Goal: Transaction & Acquisition: Purchase product/service

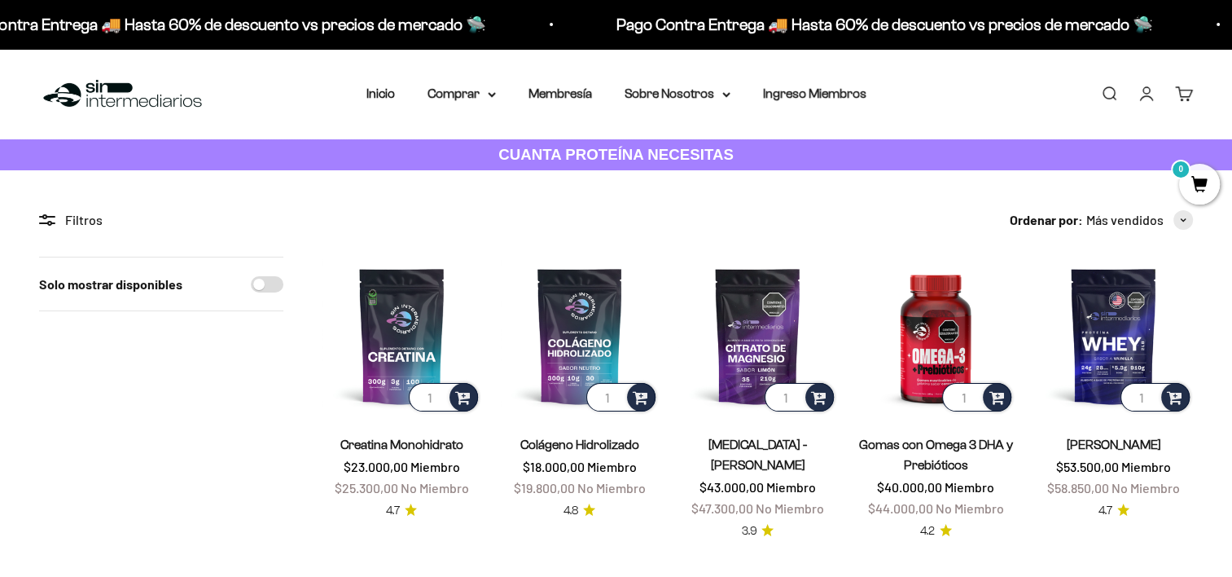
click at [1151, 90] on link "Iniciar sesión" at bounding box center [1147, 94] width 18 height 18
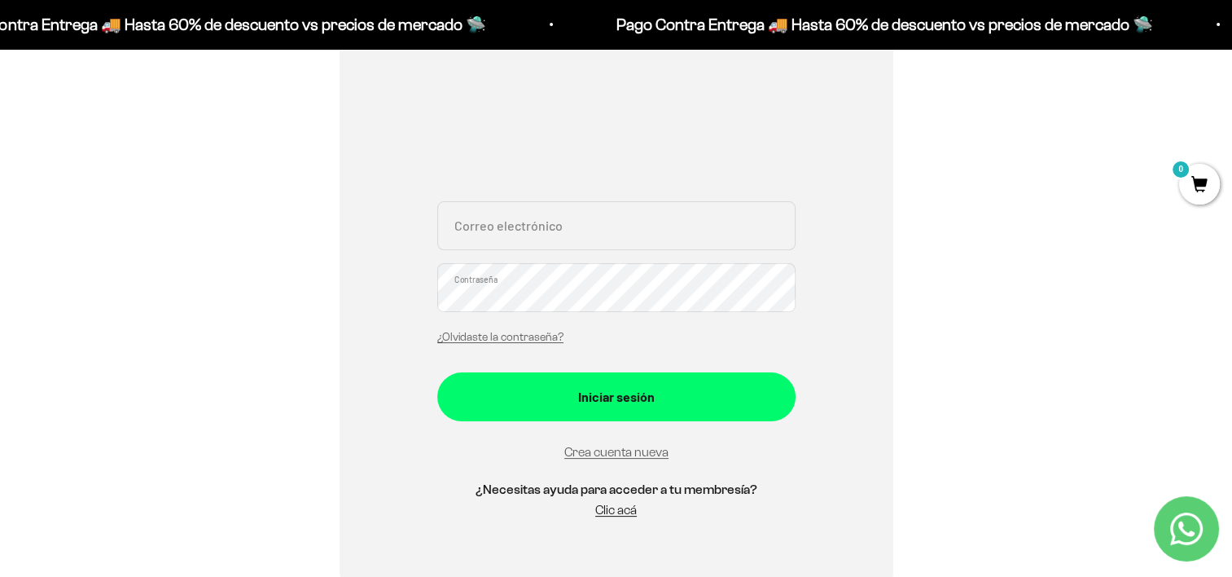
scroll to position [253, 0]
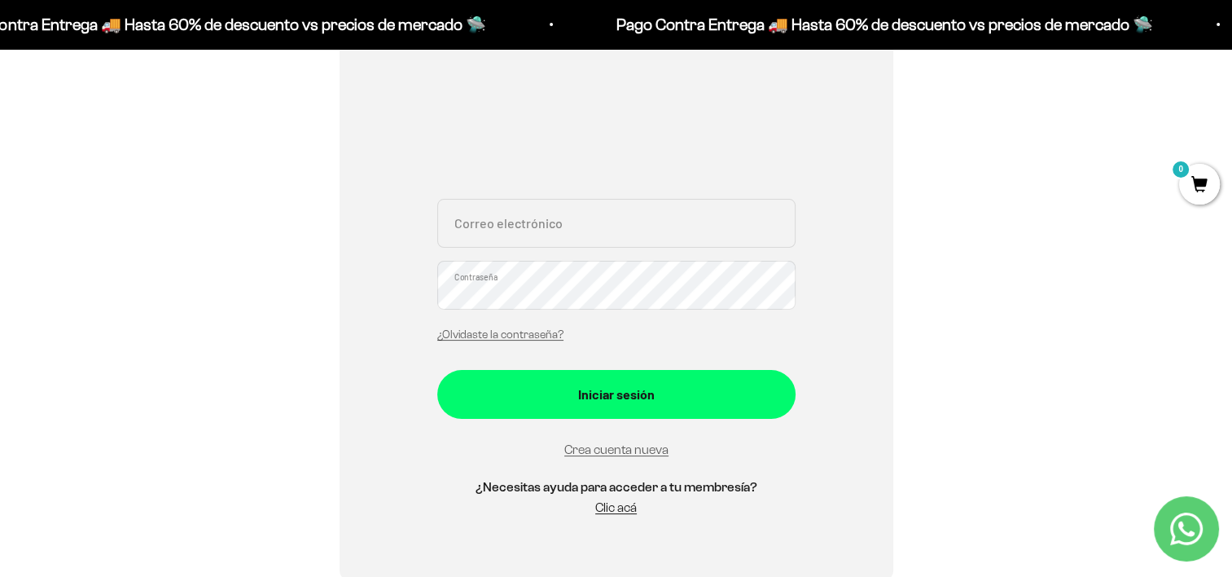
click at [567, 217] on input "Correo electrónico" at bounding box center [616, 223] width 358 height 49
type input "[EMAIL_ADDRESS][DOMAIN_NAME]"
click at [372, 311] on div "Iniciar sesión anha_53@hotmail.com Correo electrónico Contraseña ¿Olvidaste la …" at bounding box center [617, 265] width 554 height 630
click at [815, 306] on div "Iniciar sesión anha_53@hotmail.com Correo electrónico Contraseña ¿Olvidaste la …" at bounding box center [617, 265] width 554 height 630
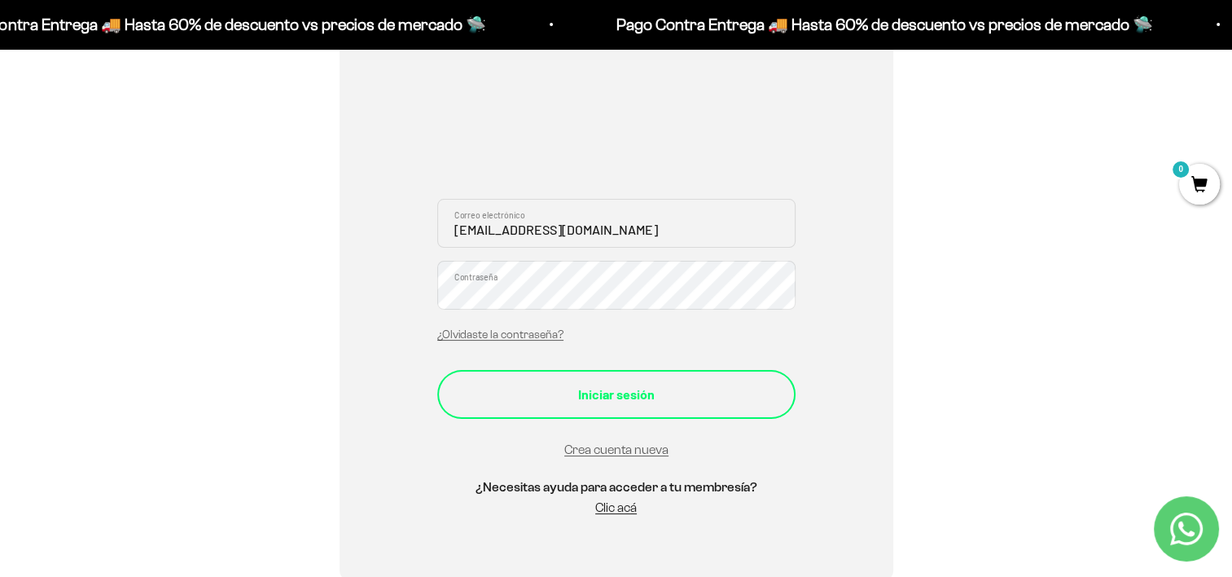
click at [658, 394] on div "Iniciar sesión" at bounding box center [616, 394] width 293 height 21
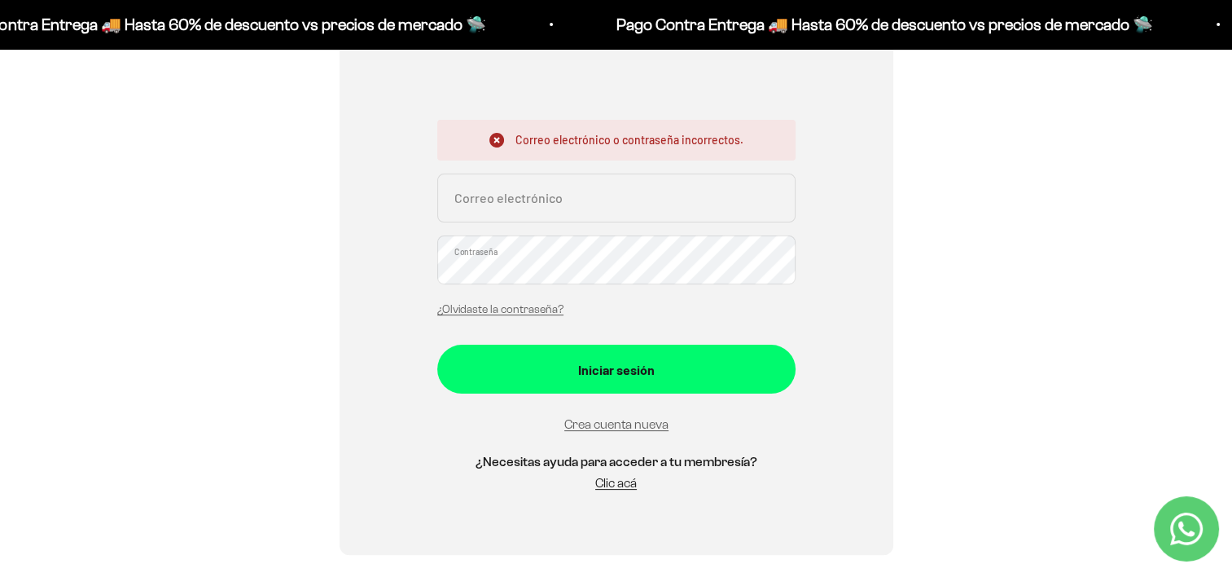
scroll to position [335, 0]
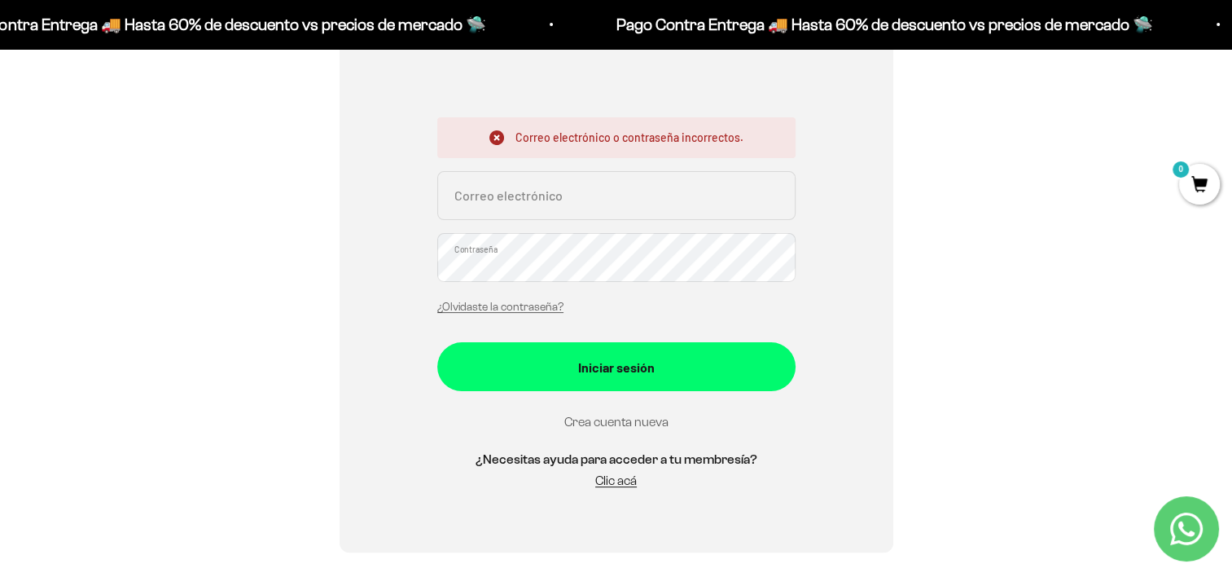
click at [606, 419] on link "Crea cuenta nueva" at bounding box center [616, 422] width 104 height 14
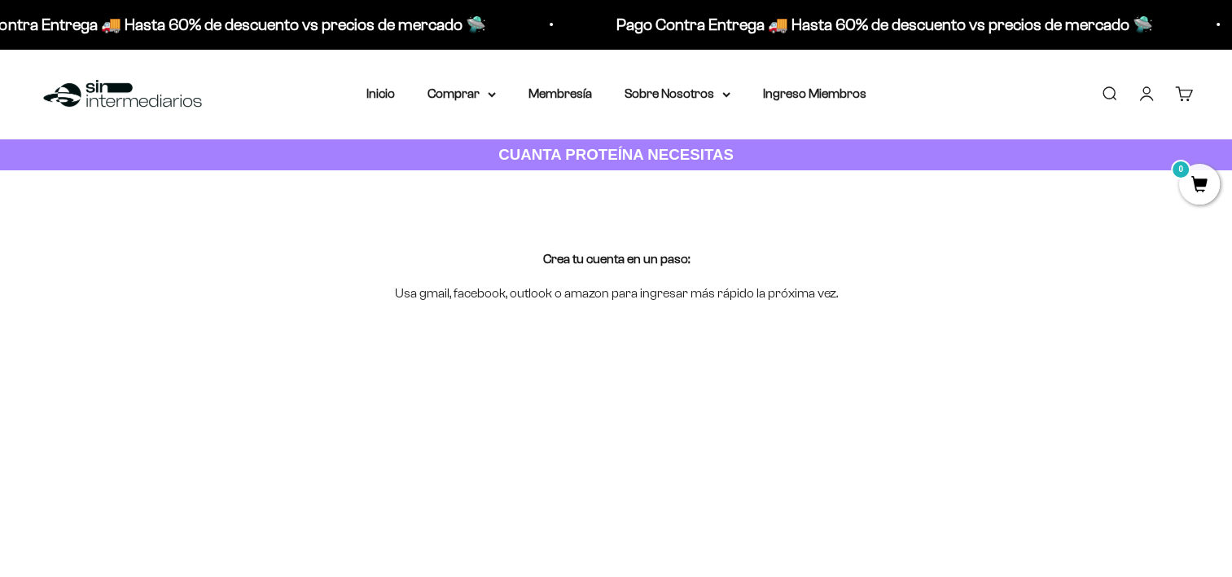
scroll to position [250, 0]
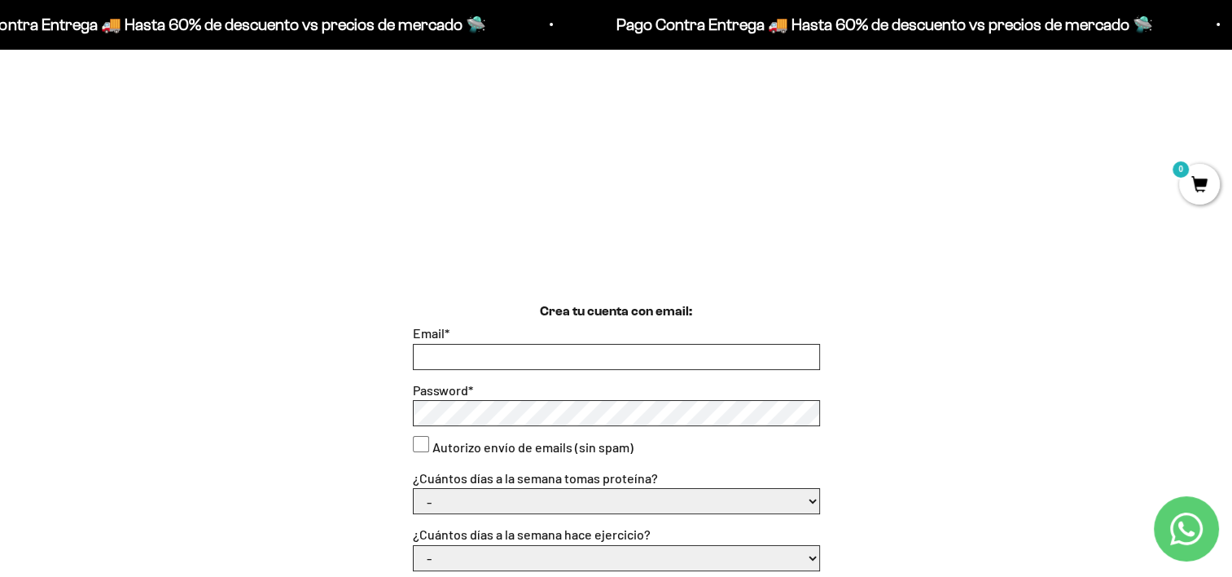
click at [532, 349] on input "Email *" at bounding box center [617, 356] width 406 height 24
type input "[EMAIL_ADDRESS][DOMAIN_NAME]"
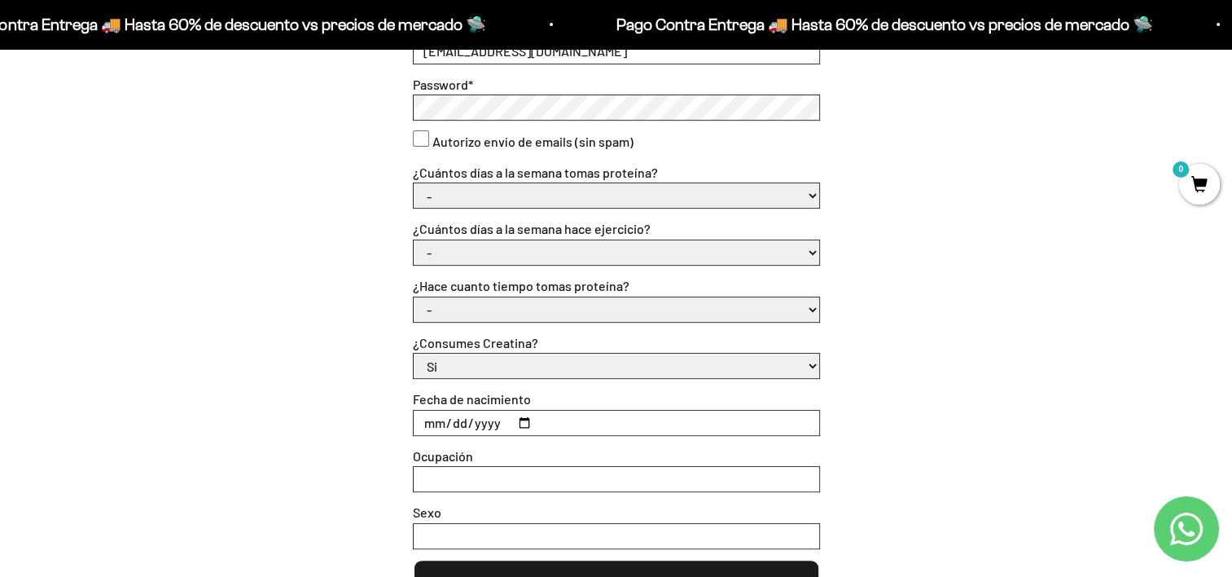
scroll to position [554, 0]
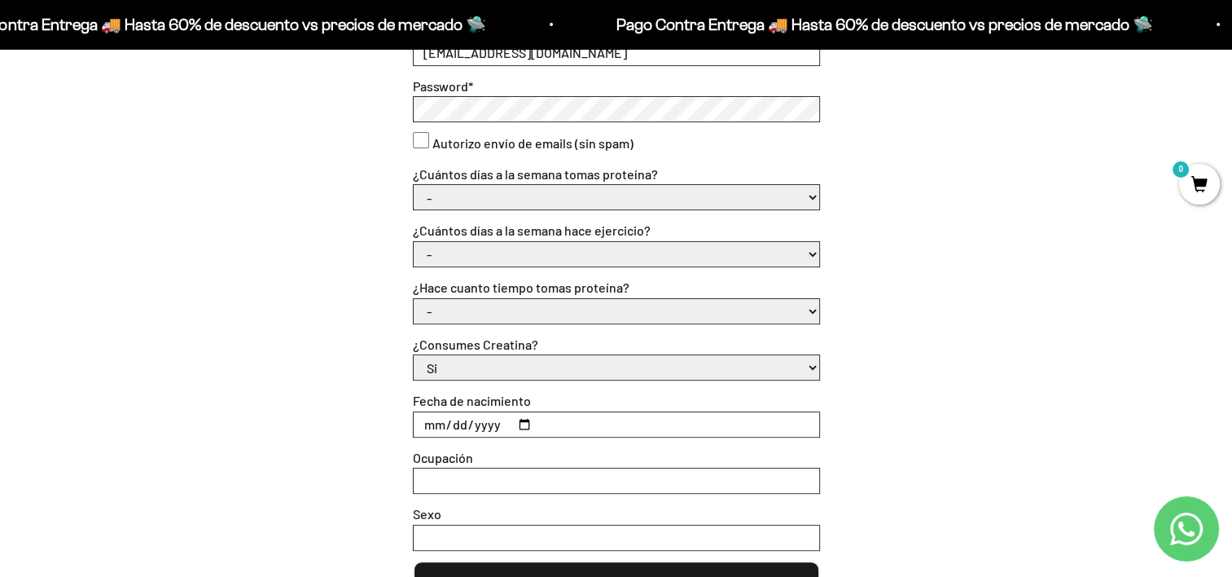
click at [805, 196] on select "- 1 o 2 3 a 5 6 o 7" at bounding box center [617, 197] width 406 height 24
select select "3 a 5"
click at [414, 185] on select "- 1 o 2 3 a 5 6 o 7" at bounding box center [617, 197] width 406 height 24
click at [711, 256] on select "- No hago 1 a 2 días 3 a 5 días 6 o 7 días" at bounding box center [617, 254] width 406 height 24
select select "3 a 5 días"
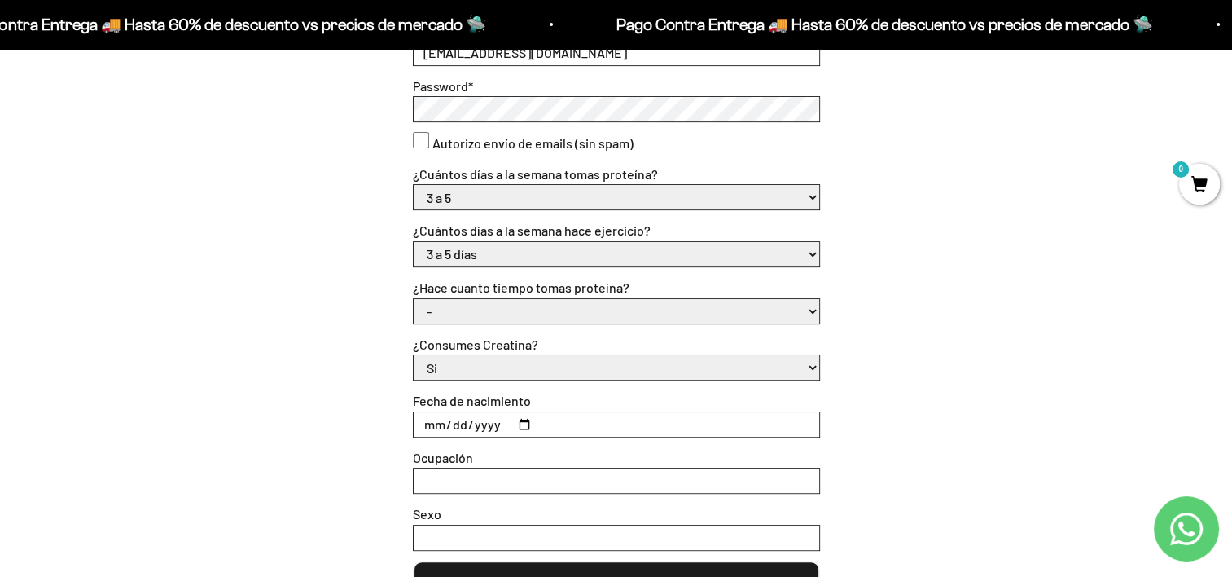
click at [414, 242] on select "- No hago 1 a 2 días 3 a 5 días 6 o 7 días" at bounding box center [617, 254] width 406 height 24
click at [653, 314] on select "- Apenas estoy empezando Menos de 6 meses Más de 6 meses Hace más de un año" at bounding box center [617, 311] width 406 height 24
select select "Más de 6 meses"
click at [414, 299] on select "- Apenas estoy empezando Menos de 6 meses Más de 6 meses Hace más de un año" at bounding box center [617, 311] width 406 height 24
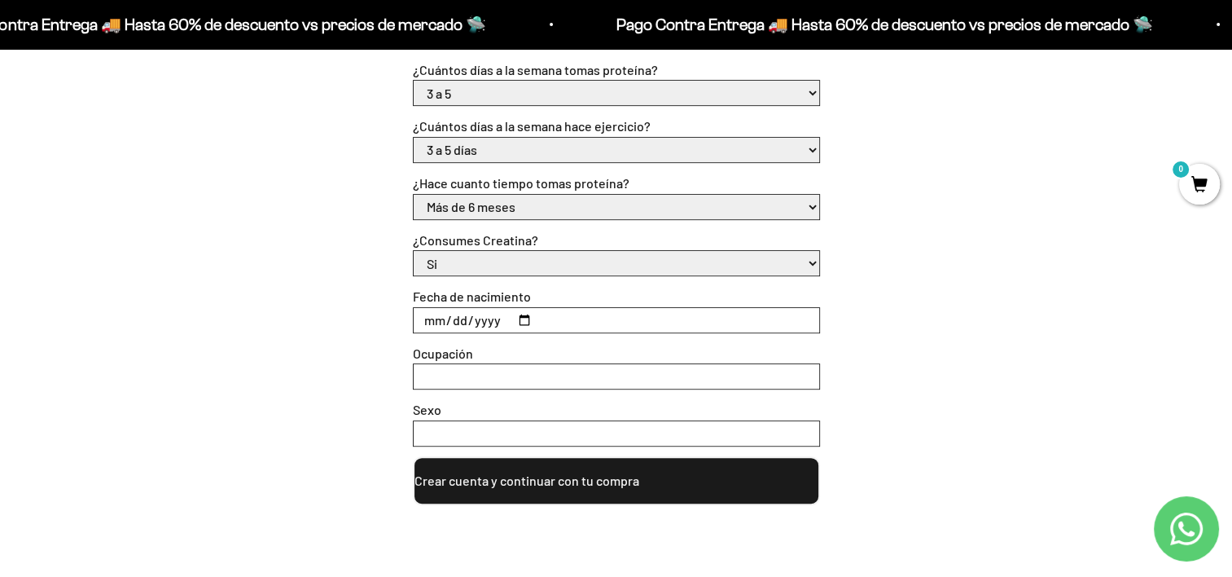
scroll to position [660, 0]
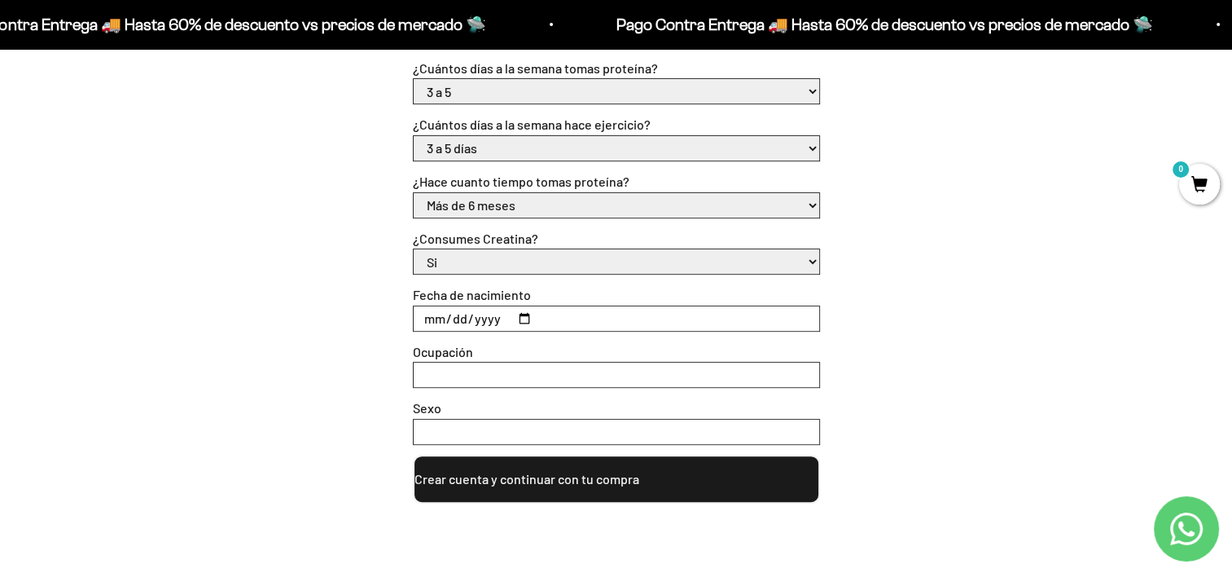
click at [568, 320] on input "Fecha de nacimiento" at bounding box center [617, 318] width 406 height 24
type input "1992-07-05"
click at [534, 370] on input "Ocupación" at bounding box center [617, 374] width 406 height 24
type input "Psicologa"
type input "Femenino"
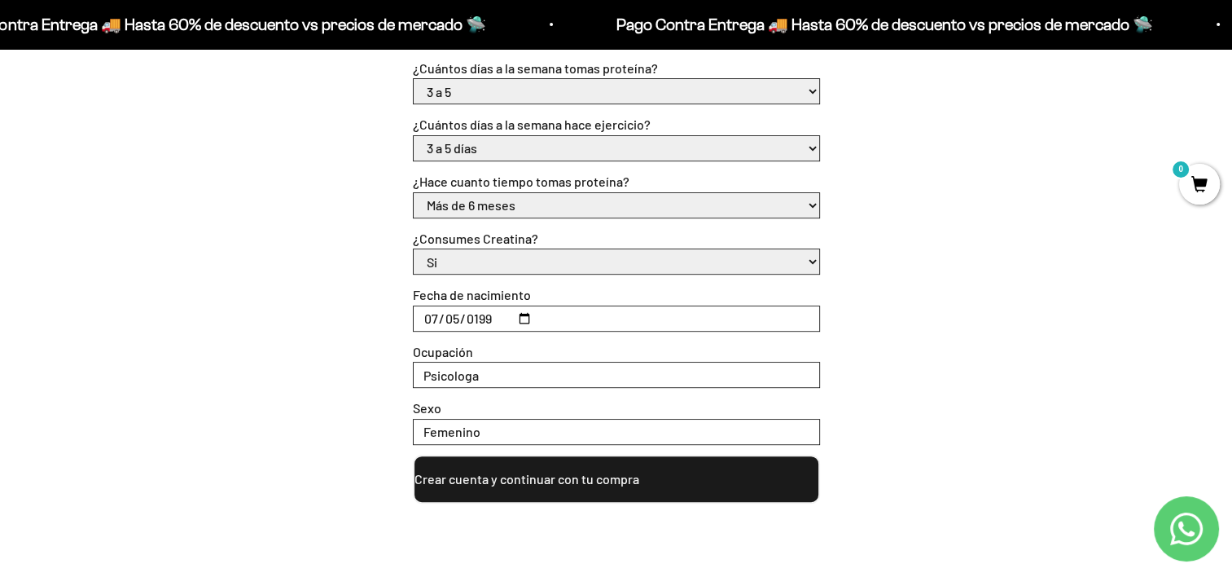
click at [349, 428] on div "Crea tu cuenta con email: Email * anha_53@hotmail.com Password * Autorizo envío…" at bounding box center [616, 198] width 1154 height 612
click at [467, 472] on button "Crear cuenta y continuar con tu compra" at bounding box center [616, 478] width 407 height 49
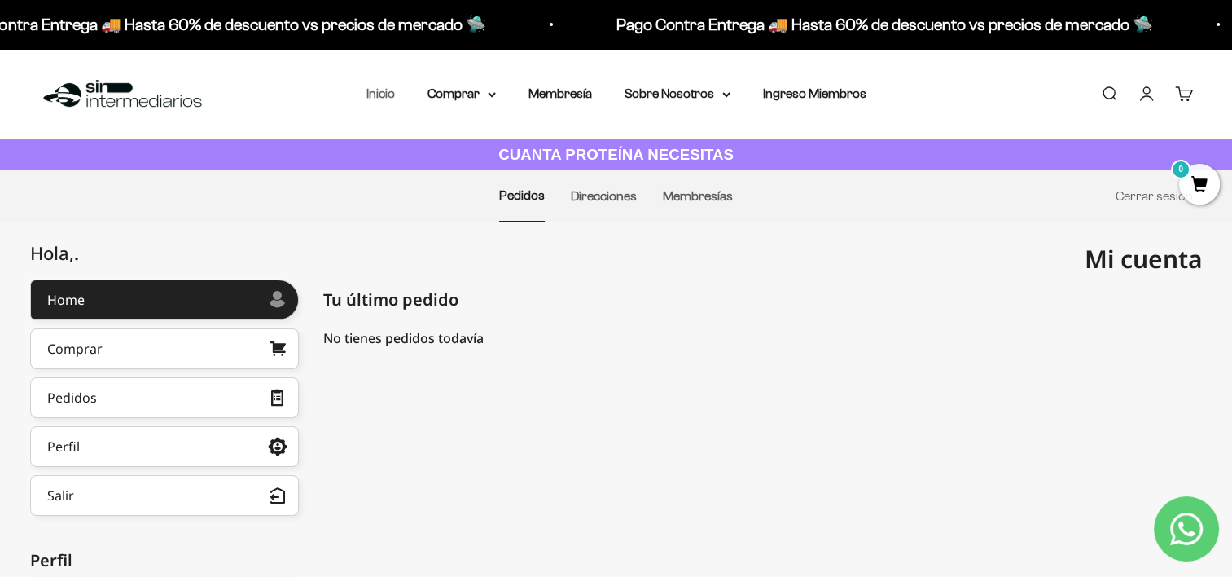
click at [381, 94] on link "Inicio" at bounding box center [380, 93] width 29 height 14
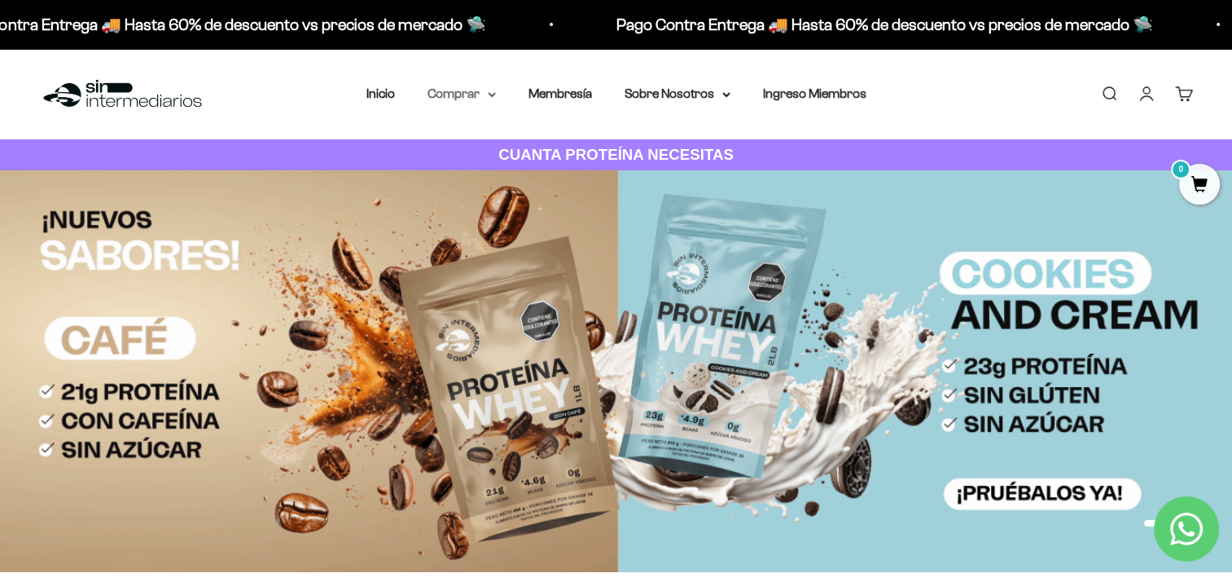
click at [479, 97] on summary "Comprar" at bounding box center [462, 93] width 68 height 21
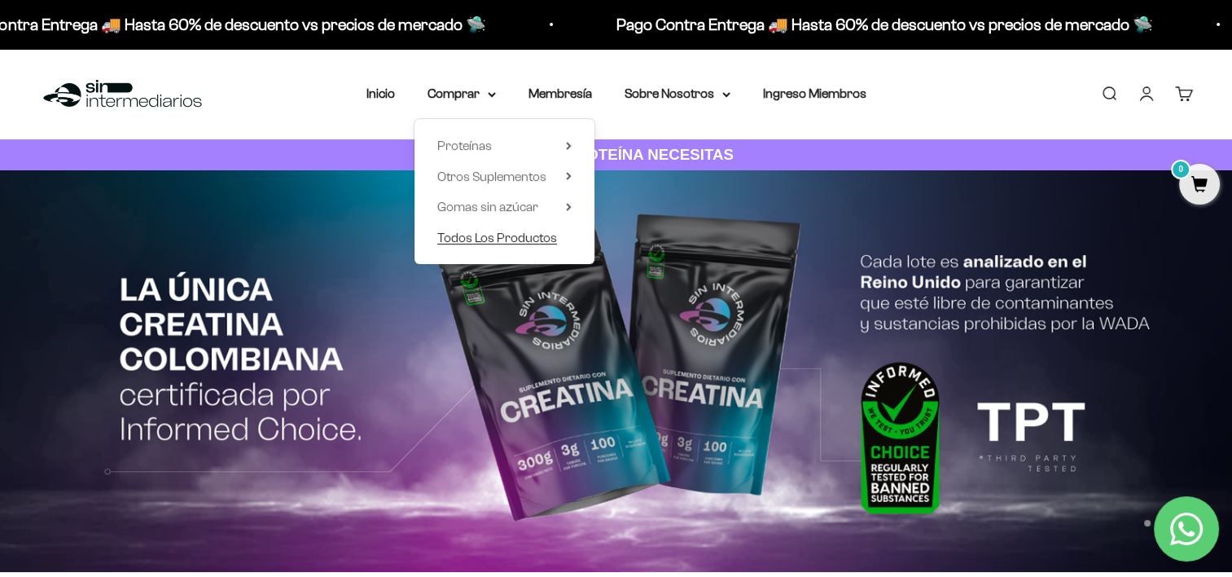
click at [499, 231] on span "Todos Los Productos" at bounding box center [497, 237] width 120 height 14
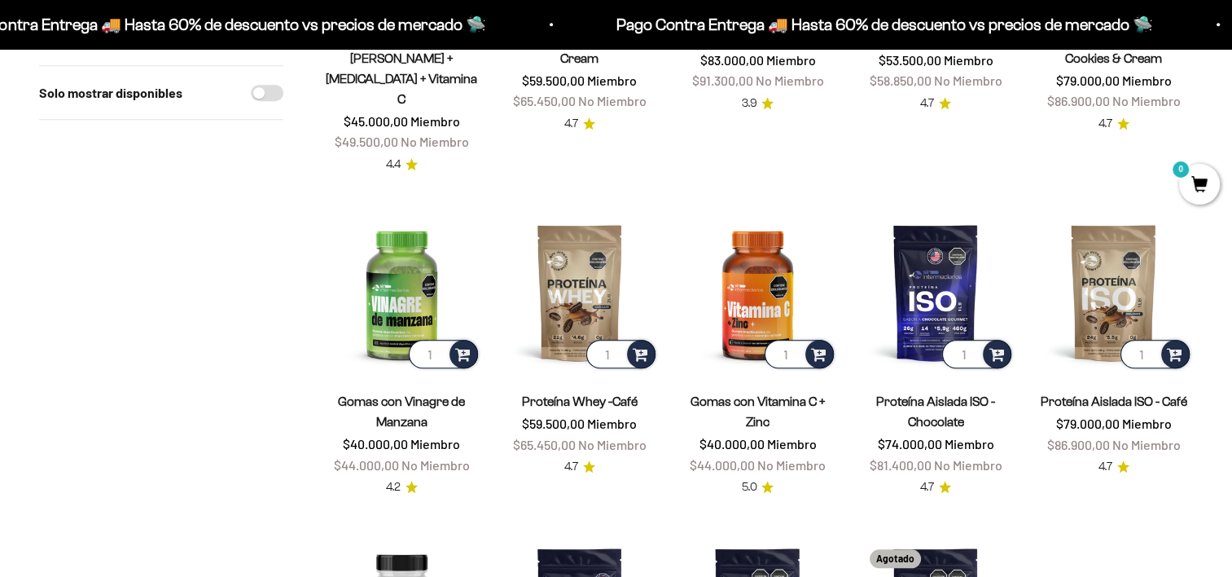
scroll to position [1362, 0]
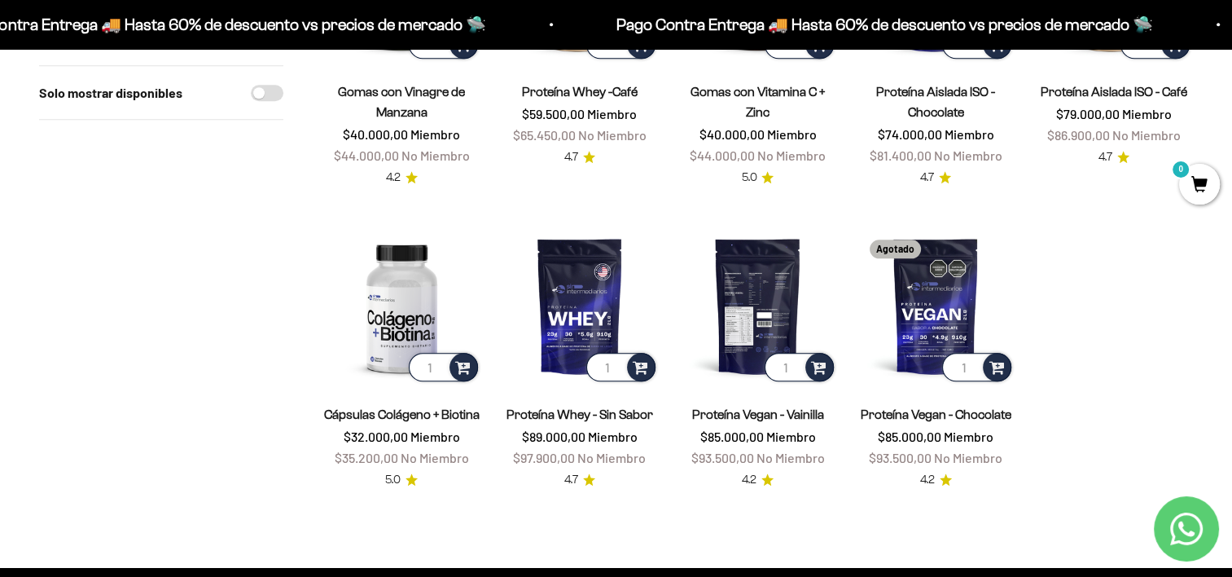
click at [759, 256] on img at bounding box center [757, 305] width 159 height 159
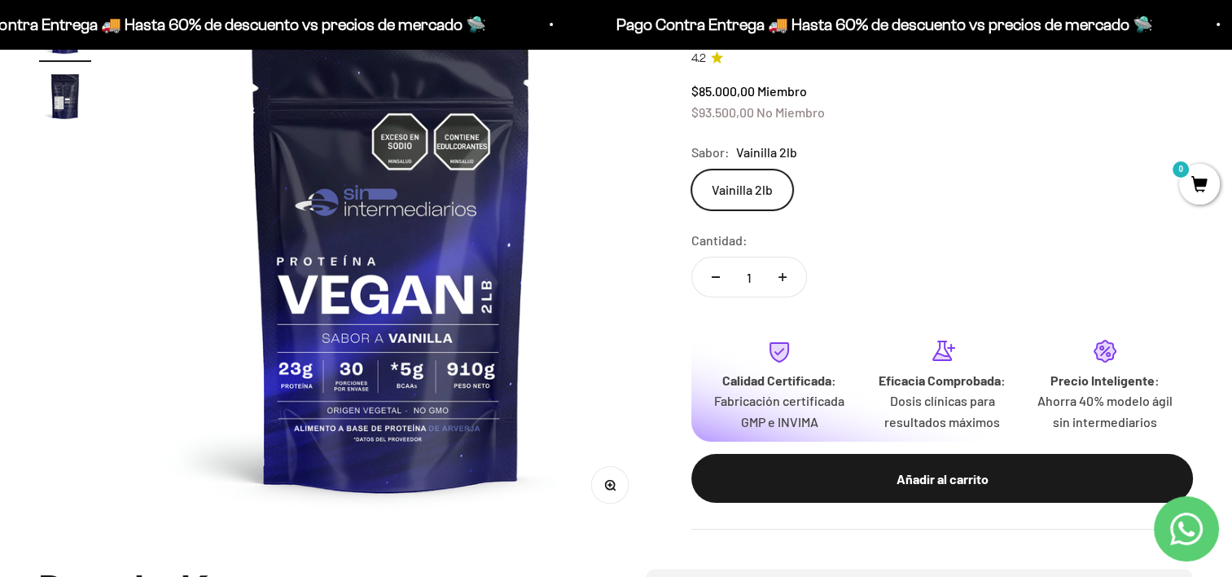
scroll to position [204, 0]
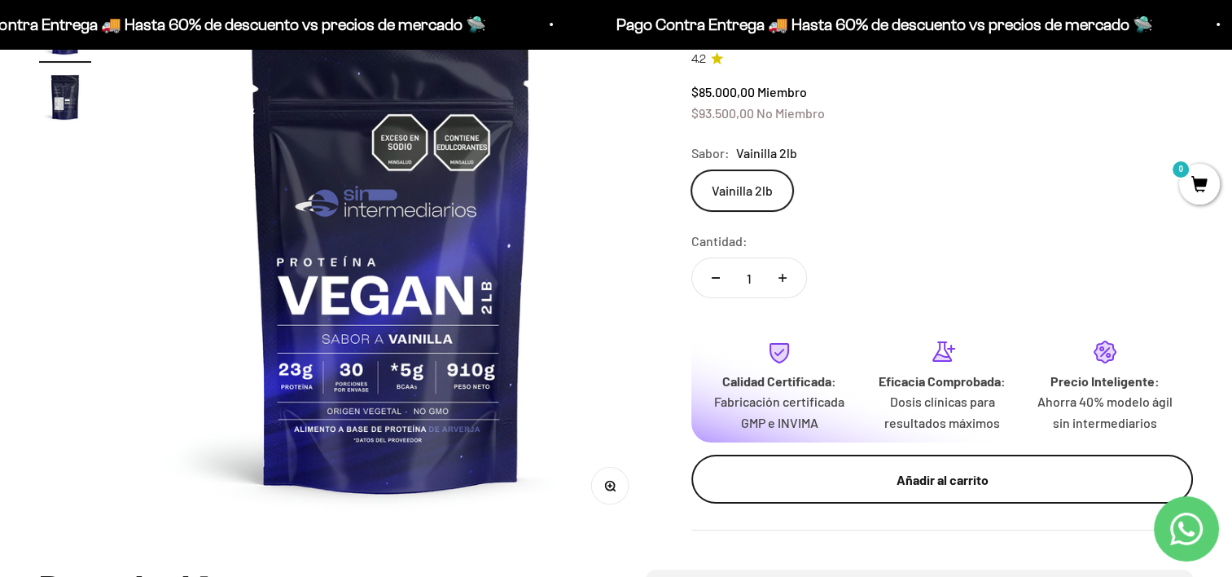
click at [792, 469] on div "Añadir al carrito" at bounding box center [942, 479] width 436 height 21
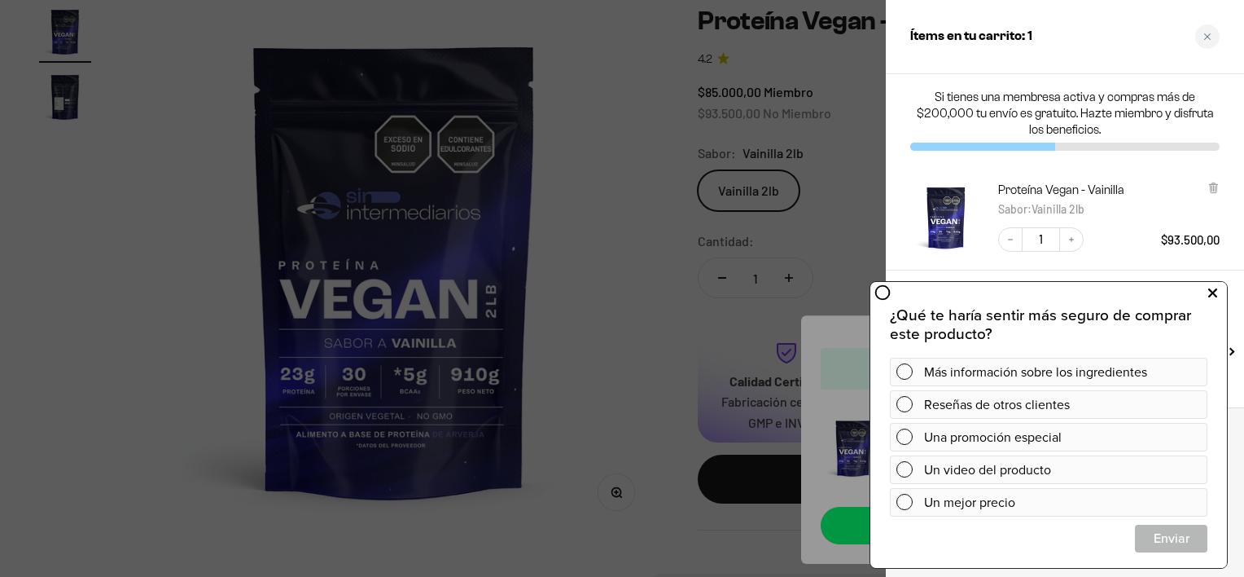
click at [1223, 294] on button at bounding box center [1212, 293] width 29 height 26
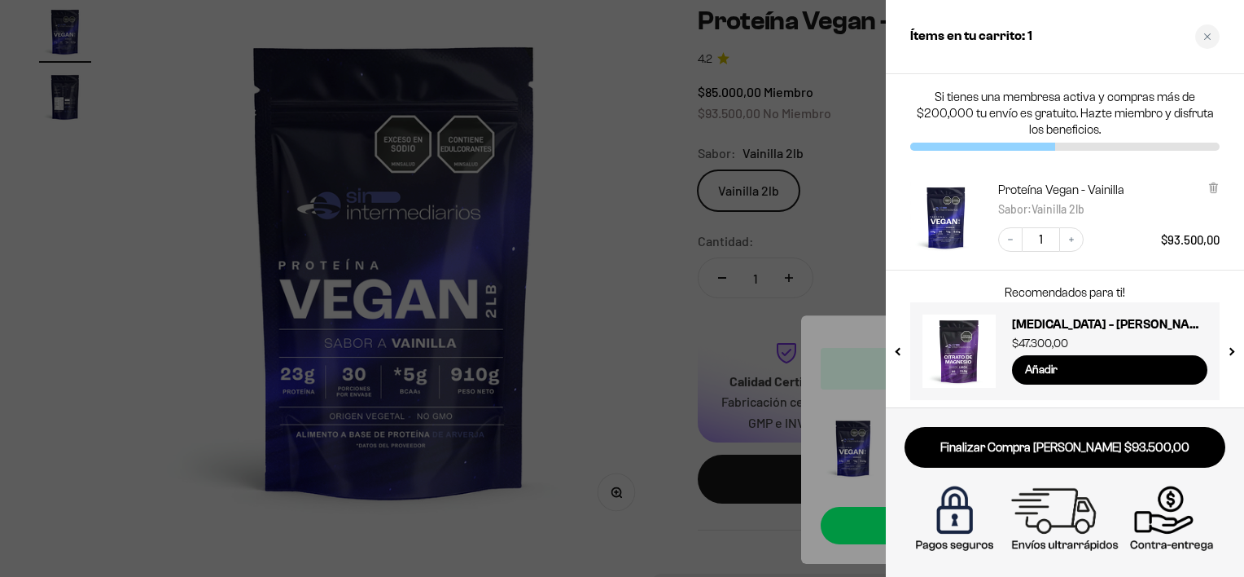
click at [696, 287] on div at bounding box center [622, 288] width 1244 height 577
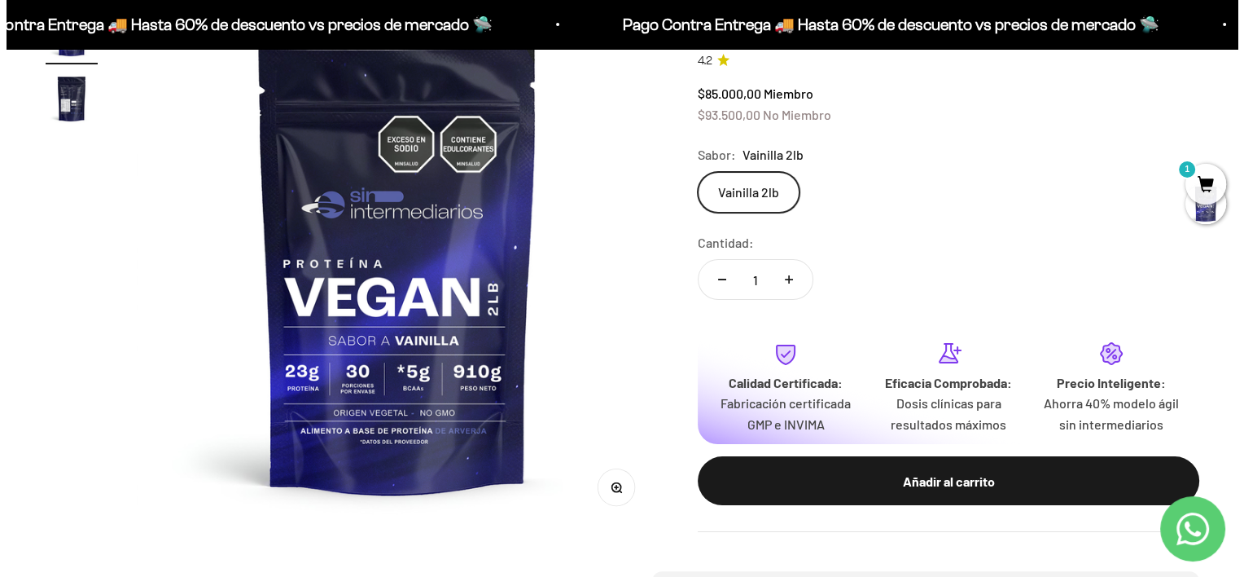
scroll to position [202, 0]
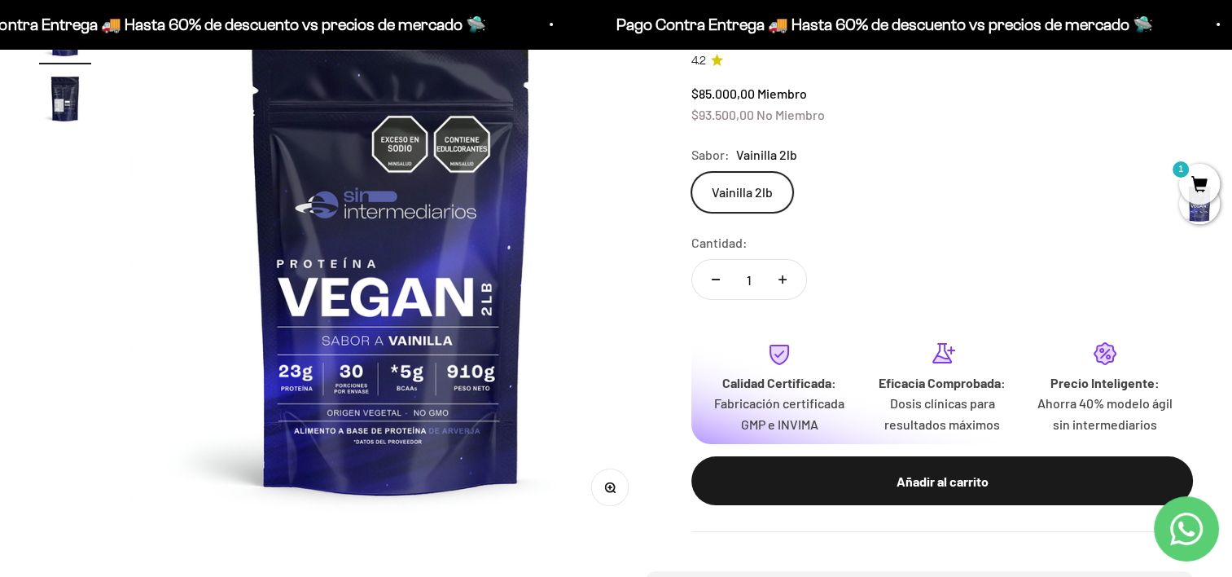
click at [1196, 183] on span "1" at bounding box center [1199, 184] width 41 height 41
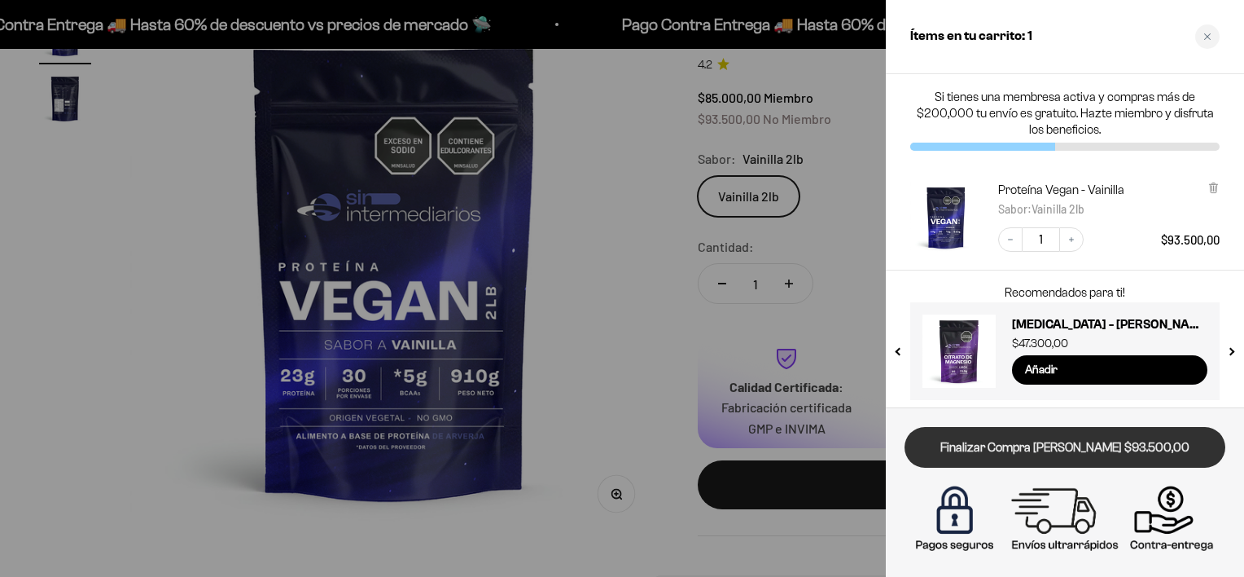
click at [1028, 441] on link "Finalizar Compra Segura $93.500,00" at bounding box center [1065, 448] width 321 height 42
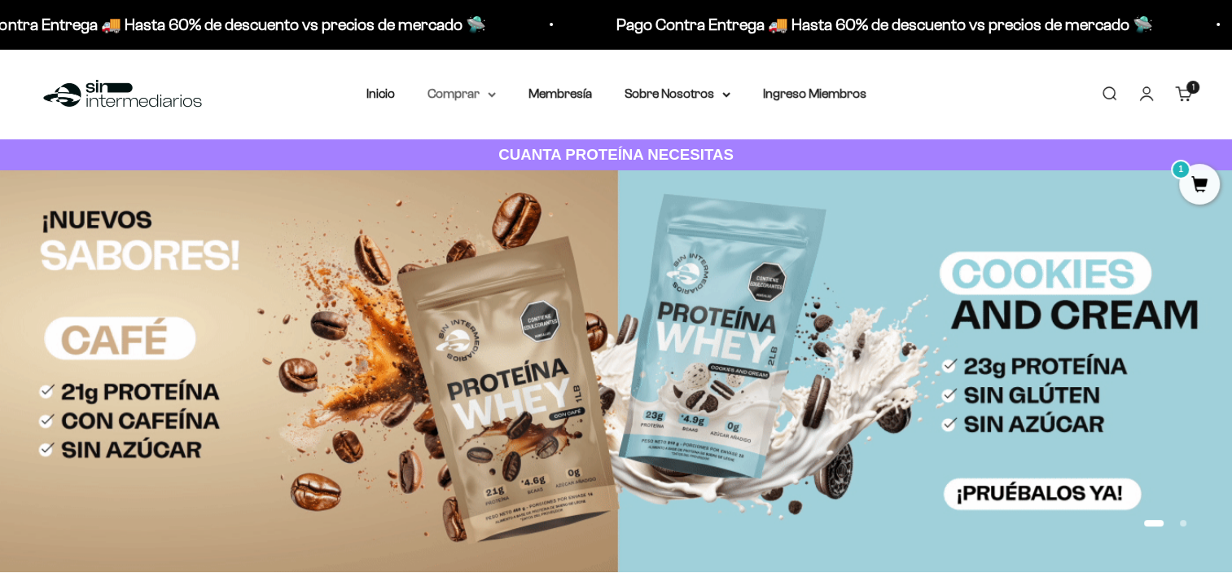
click at [486, 92] on summary "Comprar" at bounding box center [462, 93] width 68 height 21
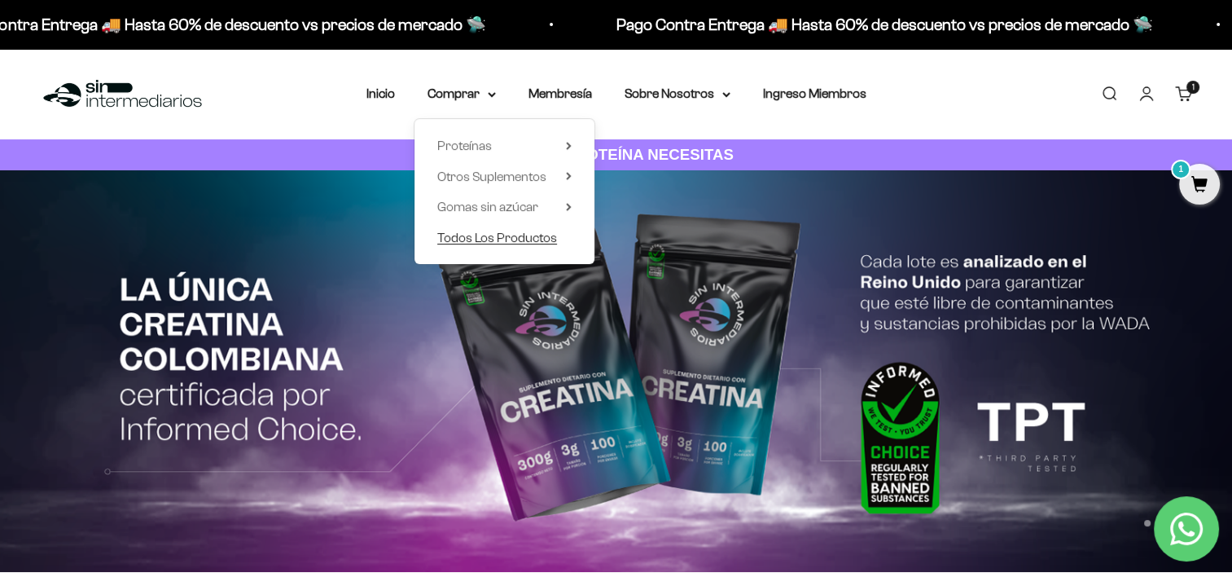
click at [485, 239] on span "Todos Los Productos" at bounding box center [497, 237] width 120 height 14
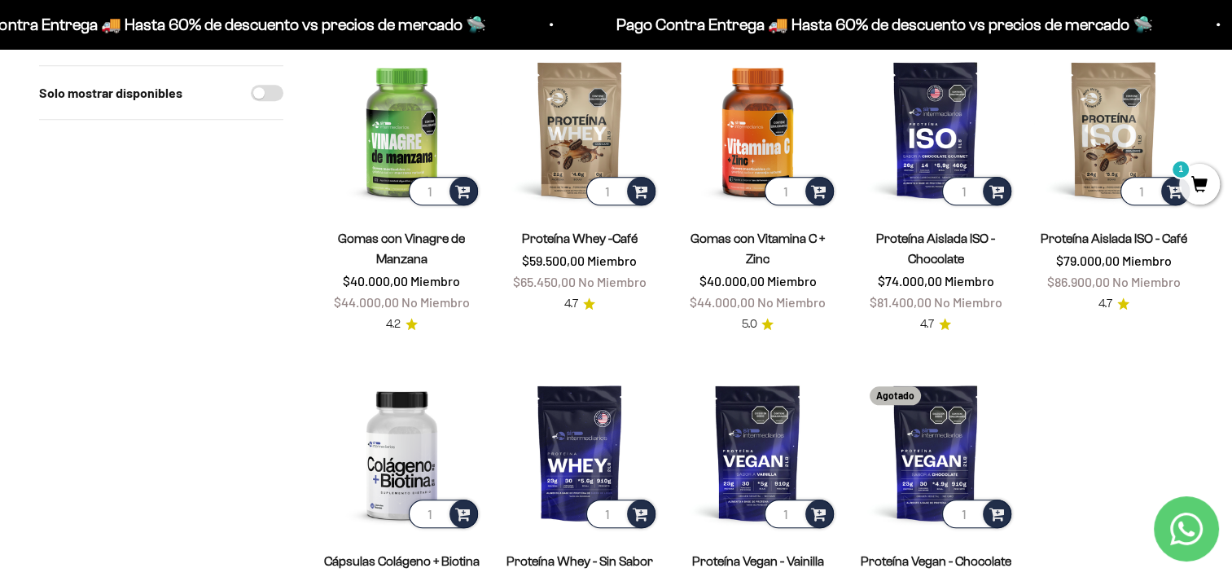
scroll to position [1264, 0]
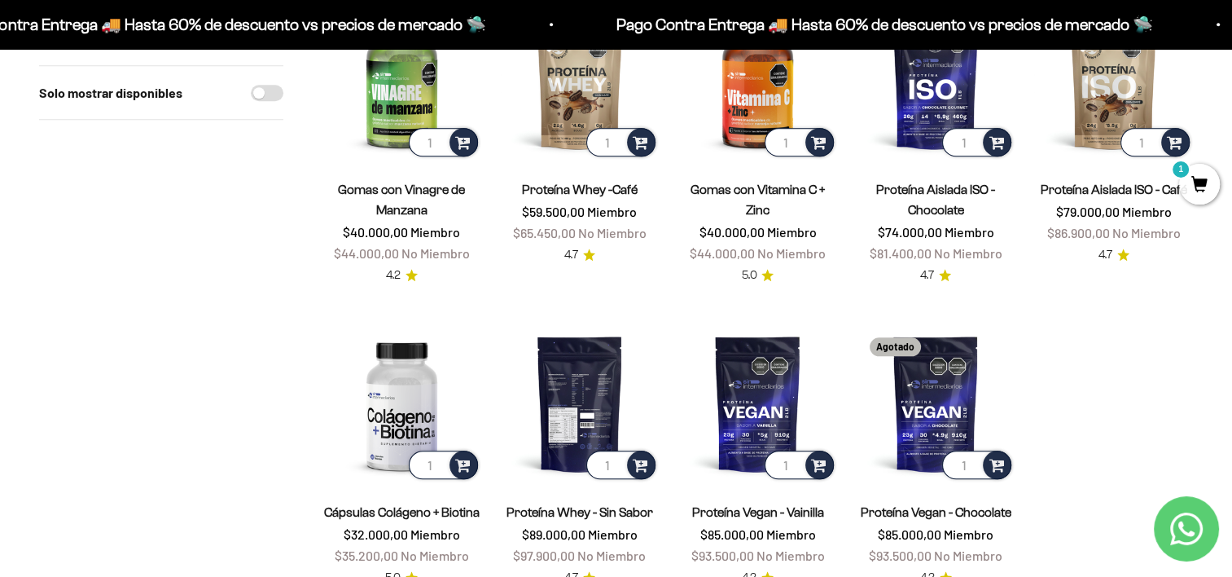
click at [585, 345] on img at bounding box center [580, 403] width 159 height 159
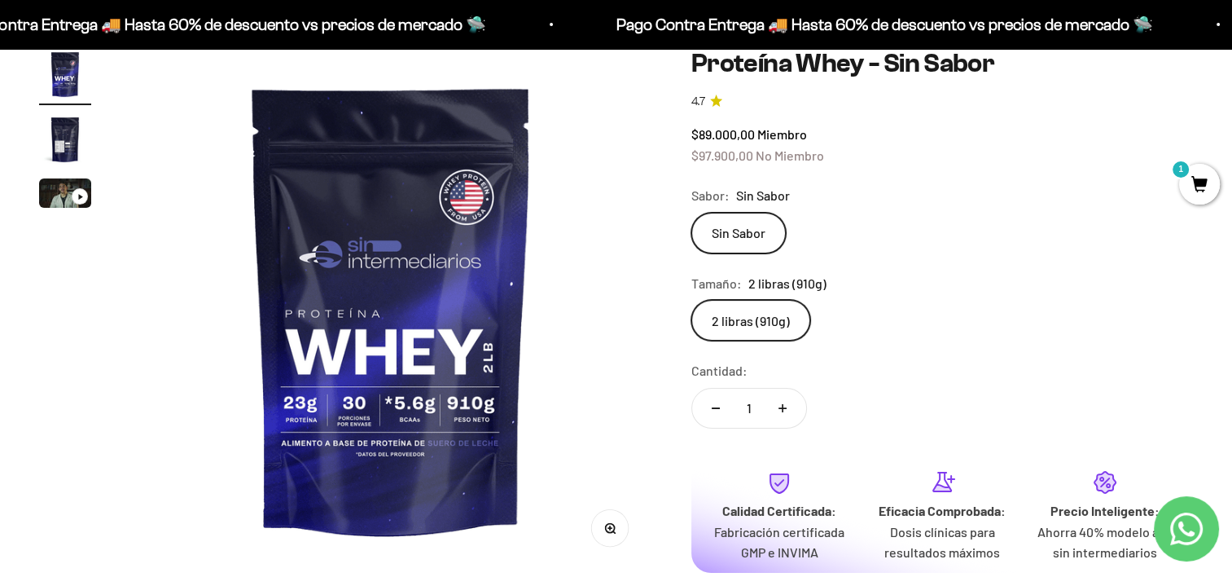
scroll to position [165, 0]
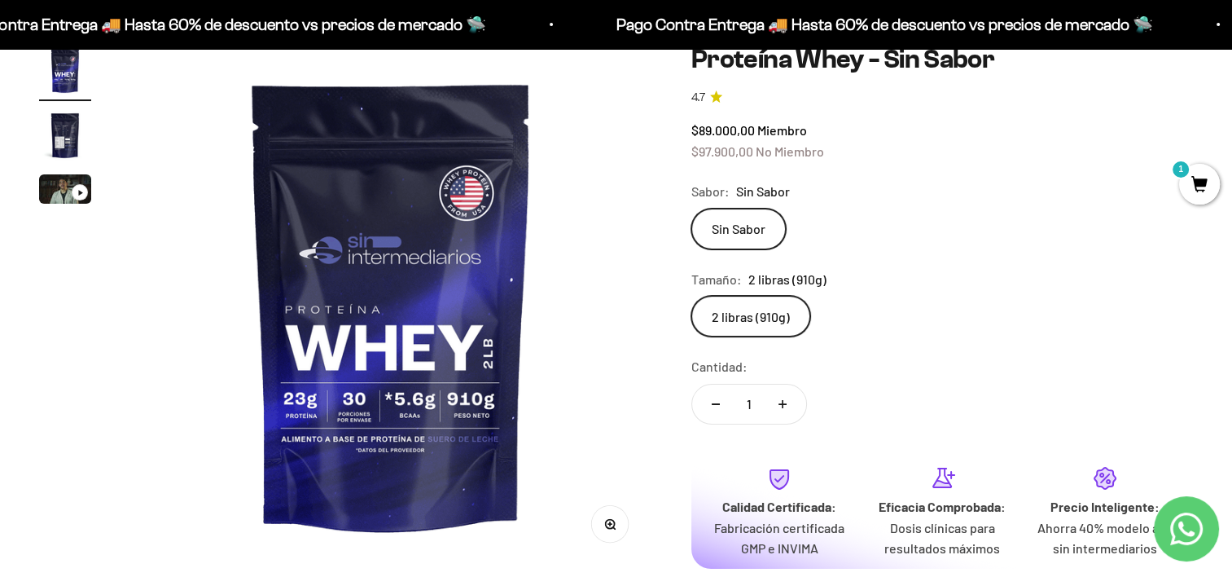
click at [74, 131] on img "Ir al artículo 2" at bounding box center [65, 135] width 52 height 52
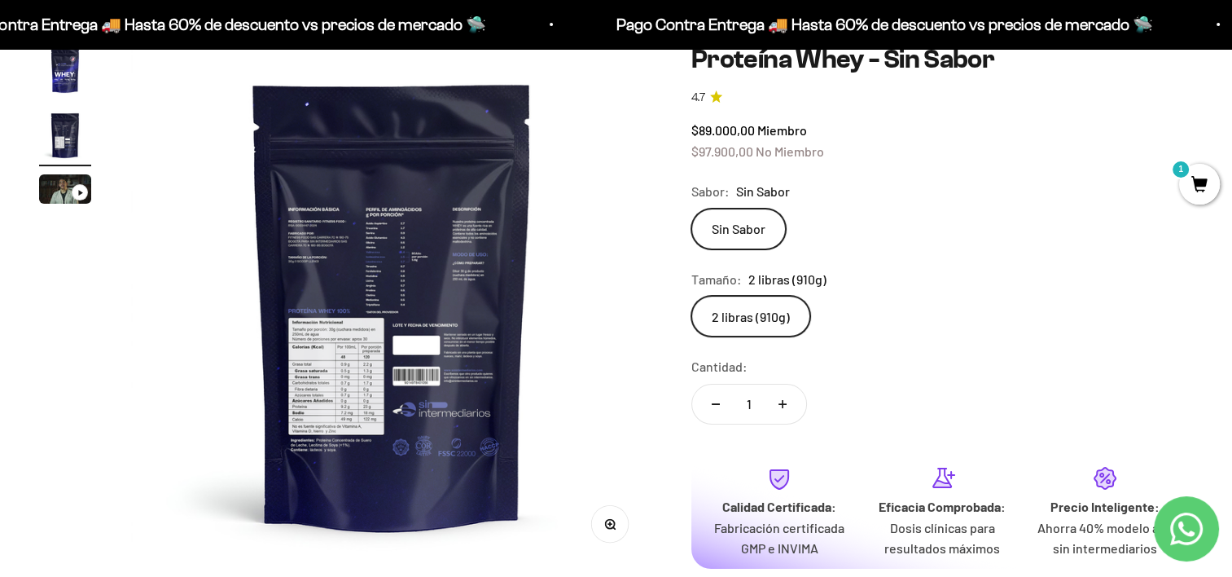
click at [345, 238] on img at bounding box center [392, 305] width 522 height 522
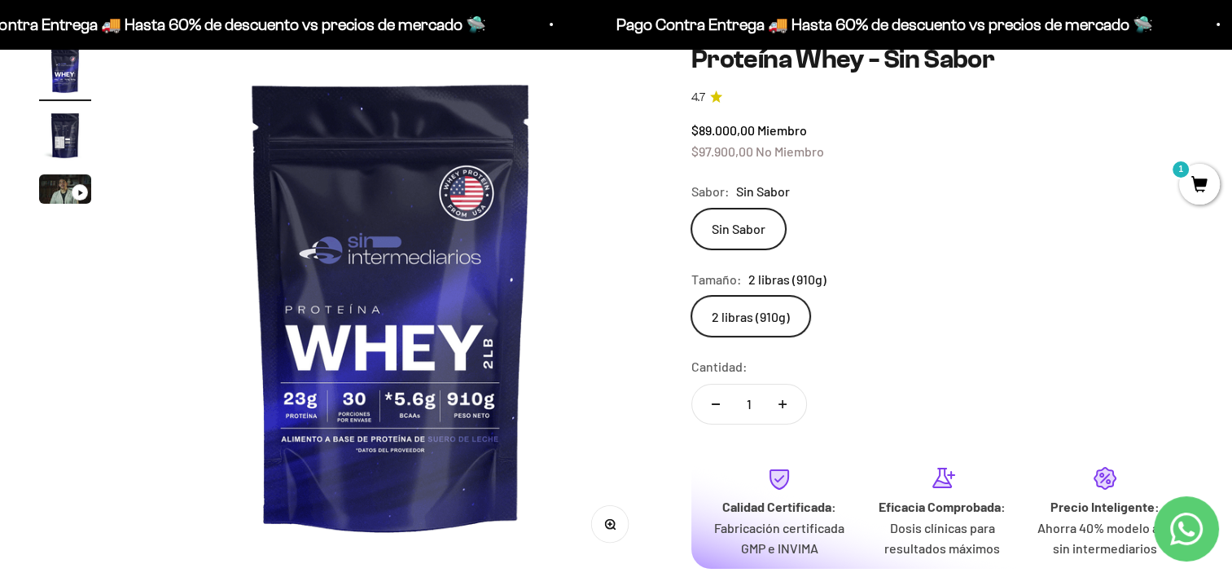
scroll to position [0, 0]
click at [583, 293] on img at bounding box center [391, 305] width 522 height 522
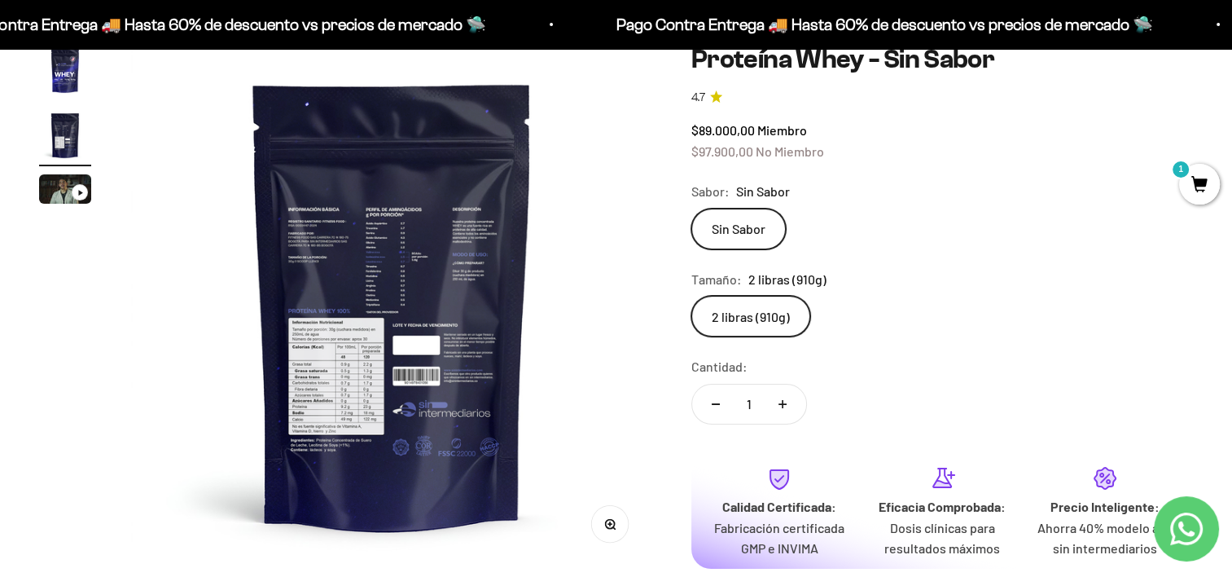
click at [620, 547] on img at bounding box center [392, 305] width 522 height 522
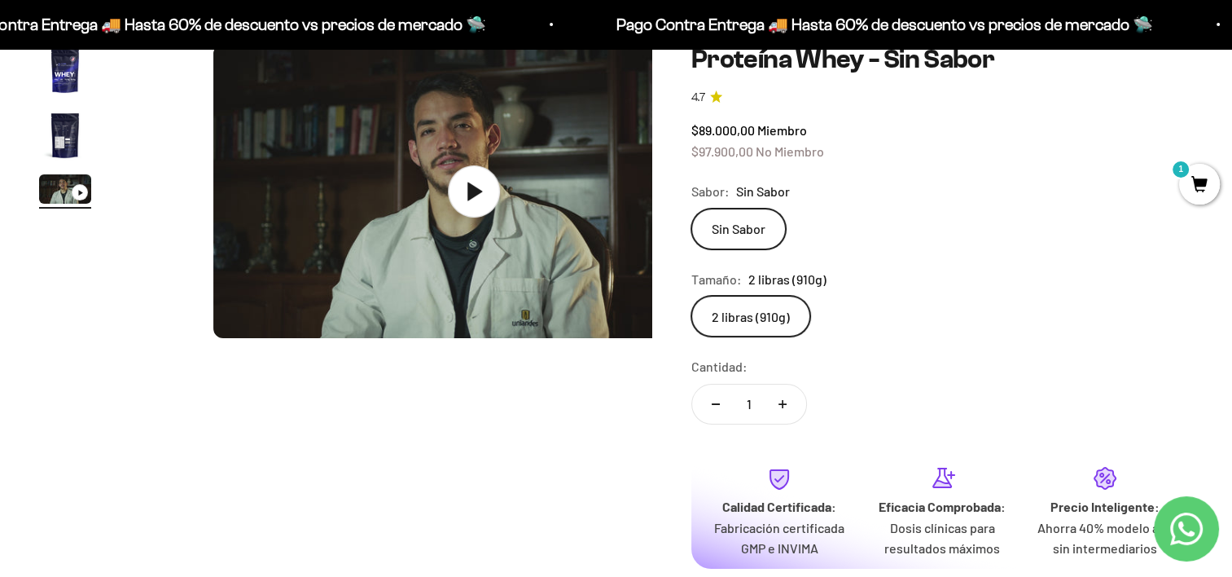
scroll to position [0, 1082]
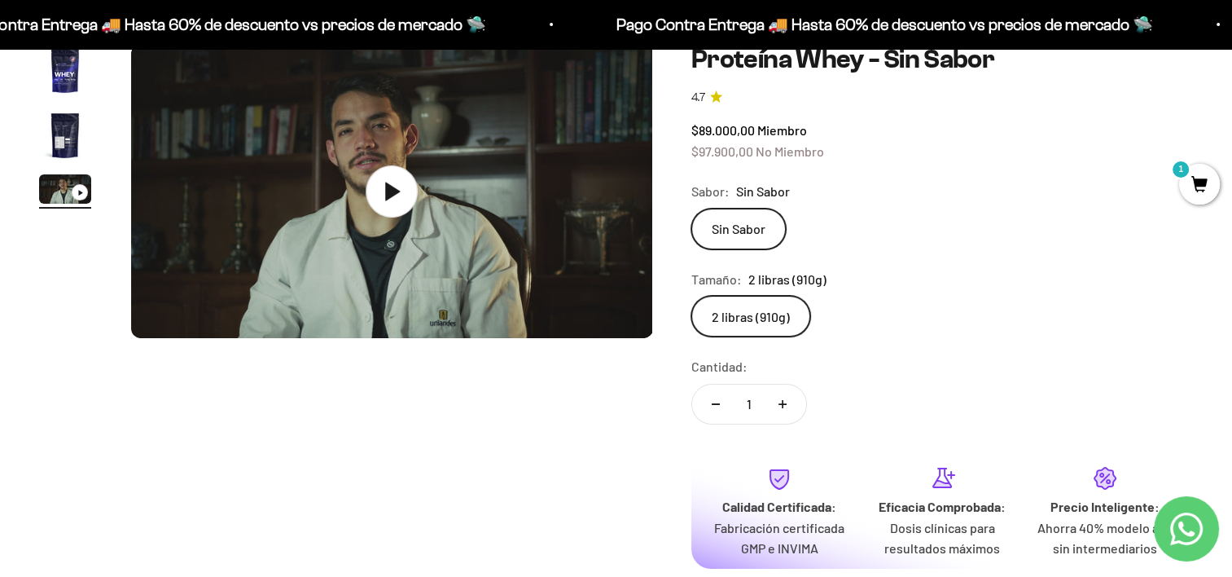
click at [56, 120] on img "Ir al artículo 2" at bounding box center [65, 135] width 52 height 52
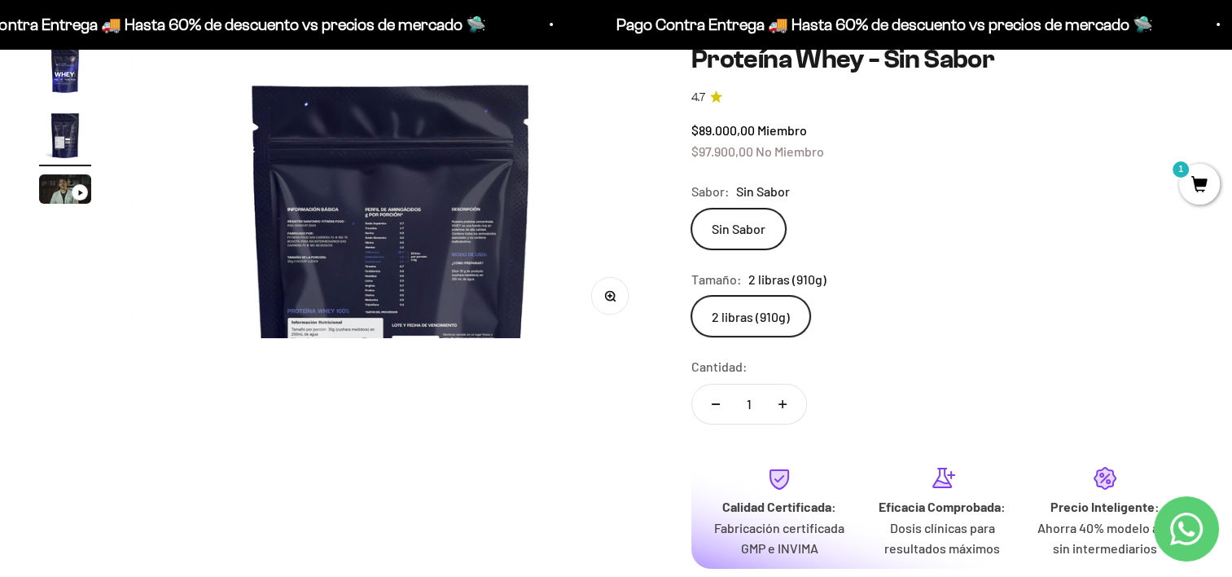
scroll to position [0, 541]
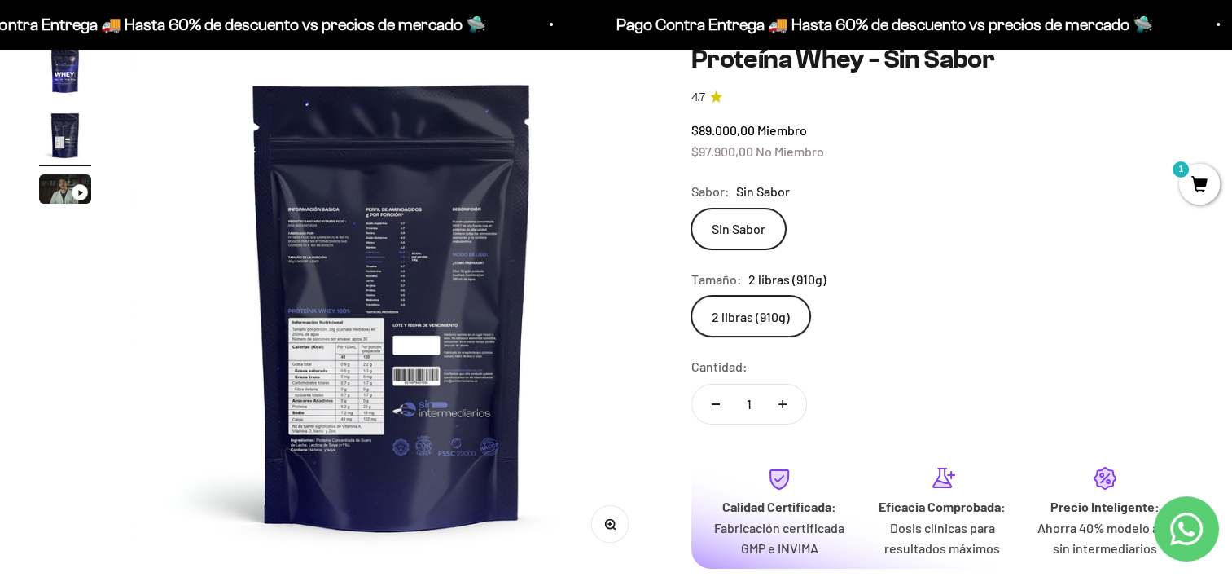
click at [608, 524] on icon "button" at bounding box center [609, 523] width 11 height 11
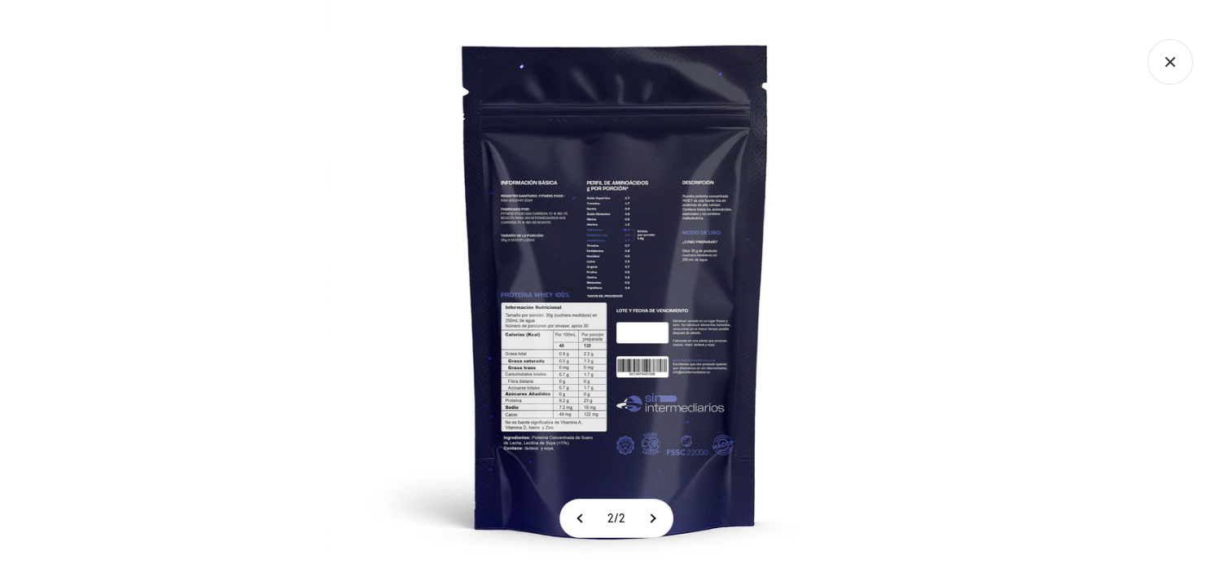
click at [512, 208] on img at bounding box center [615, 288] width 577 height 577
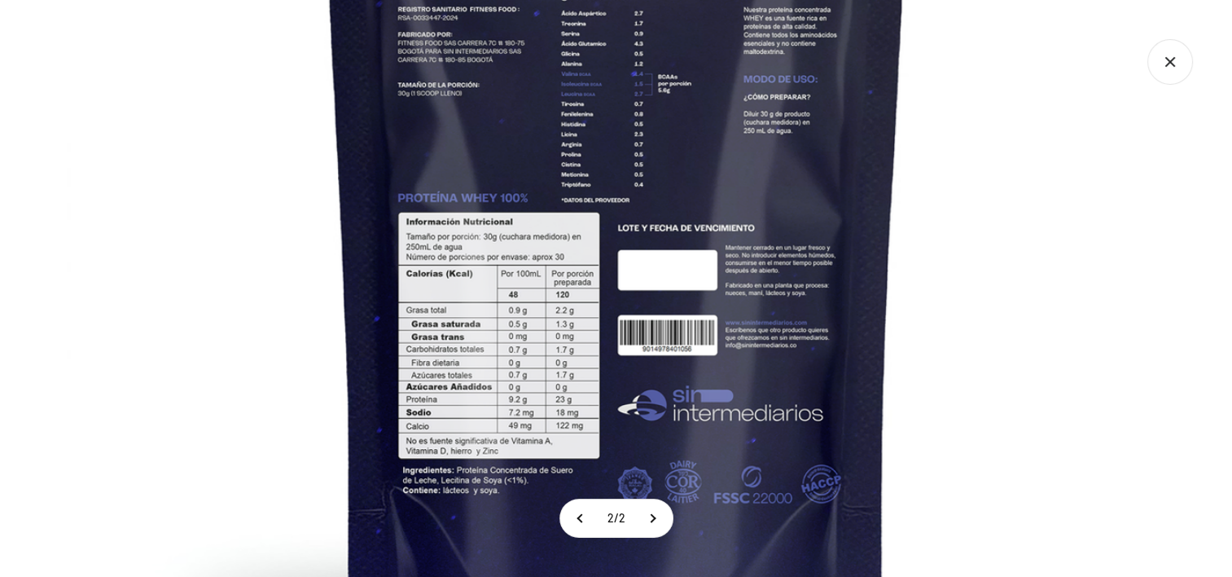
click at [902, 270] on img at bounding box center [616, 185] width 1099 height 1099
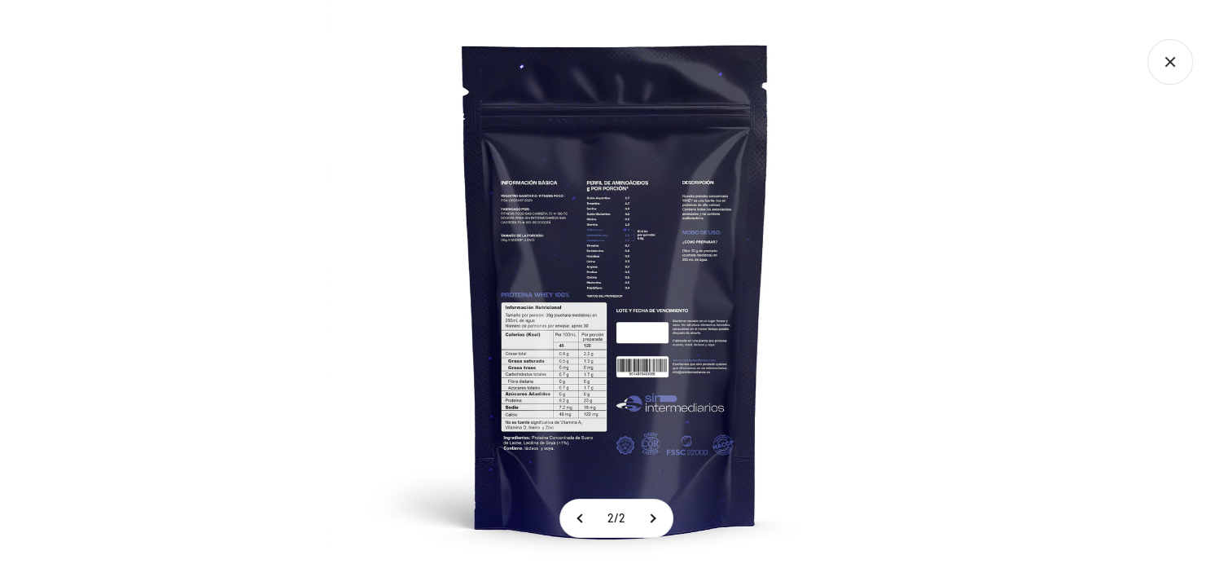
click at [1173, 59] on icon "Cerrar galería" at bounding box center [1169, 61] width 9 height 9
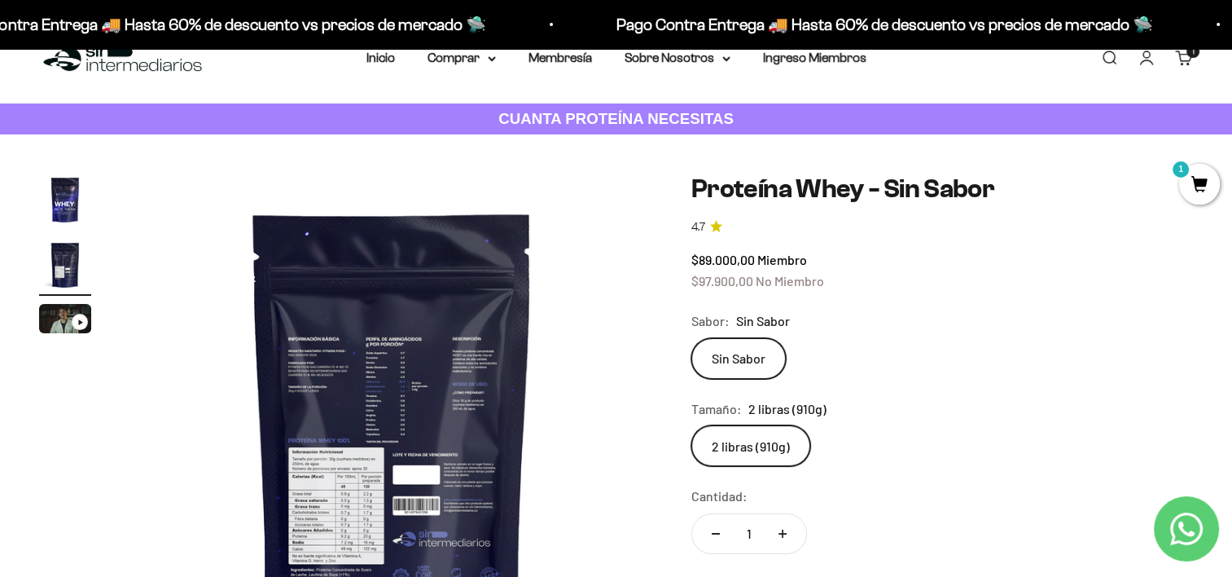
scroll to position [0, 0]
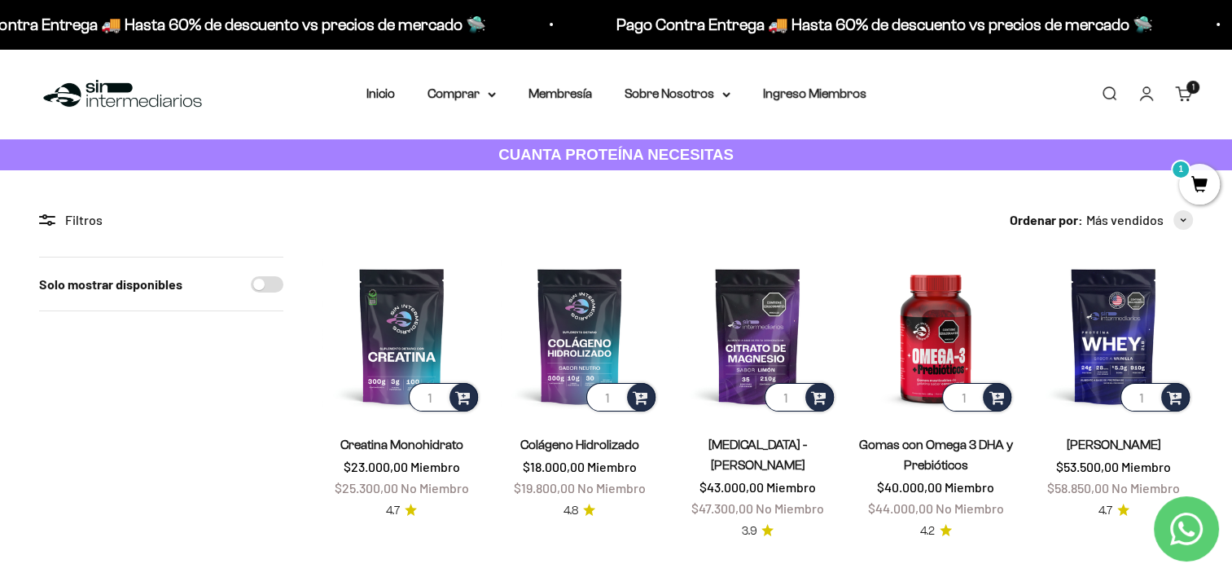
click at [1195, 195] on span "1" at bounding box center [1199, 184] width 41 height 41
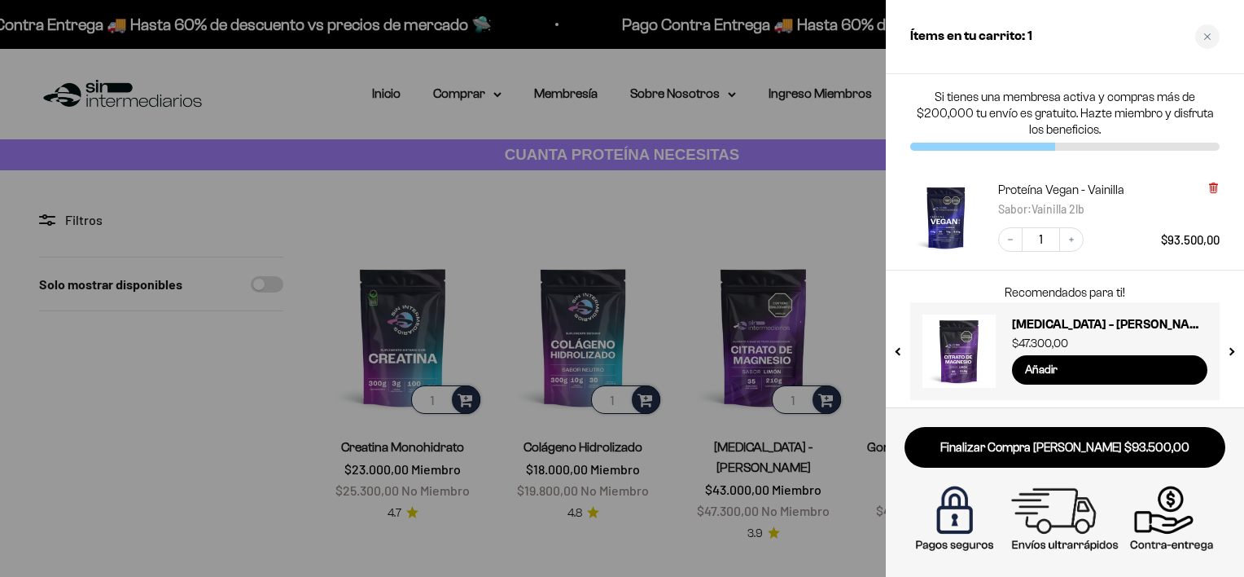
click at [1214, 187] on icon at bounding box center [1213, 188] width 7 height 8
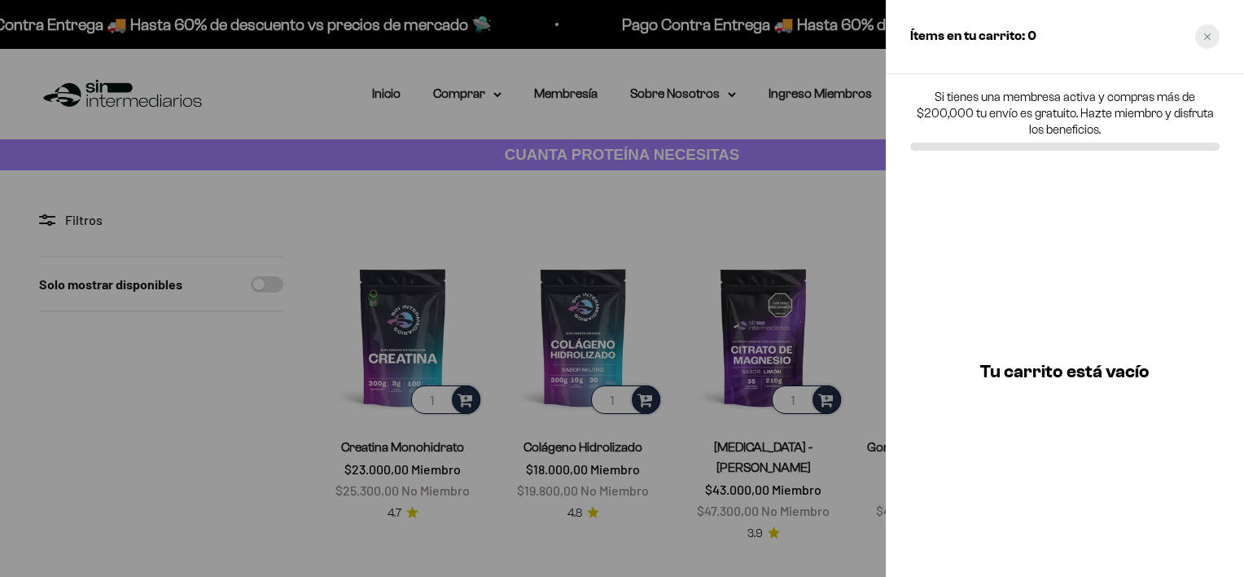
click at [1212, 29] on div "Close cart" at bounding box center [1207, 36] width 24 height 24
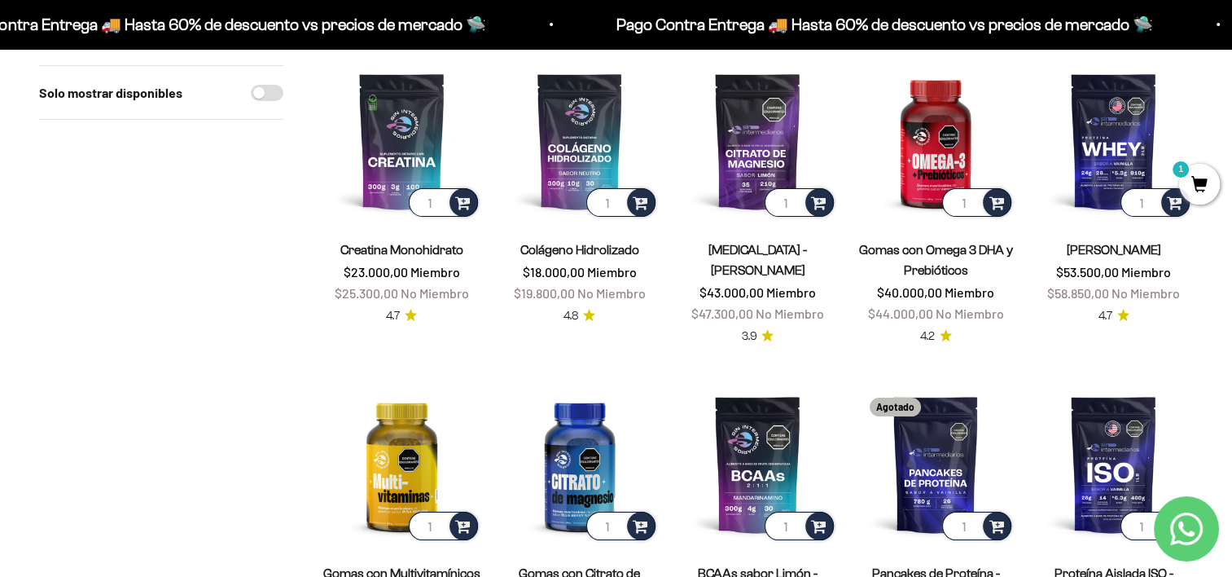
scroll to position [195, 0]
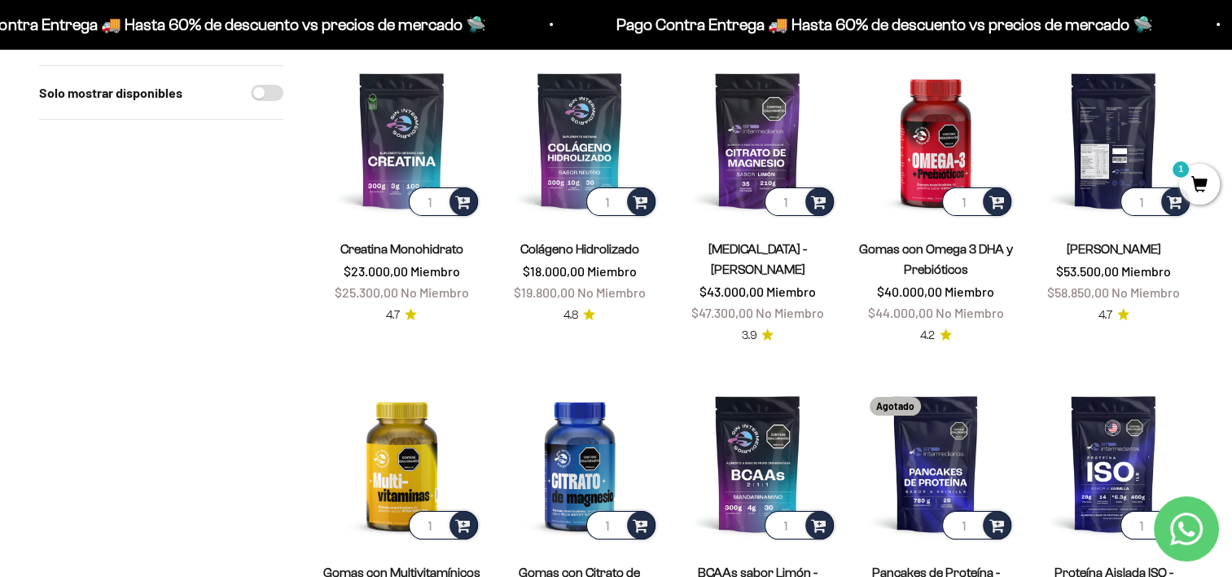
click at [1107, 153] on img at bounding box center [1113, 140] width 159 height 159
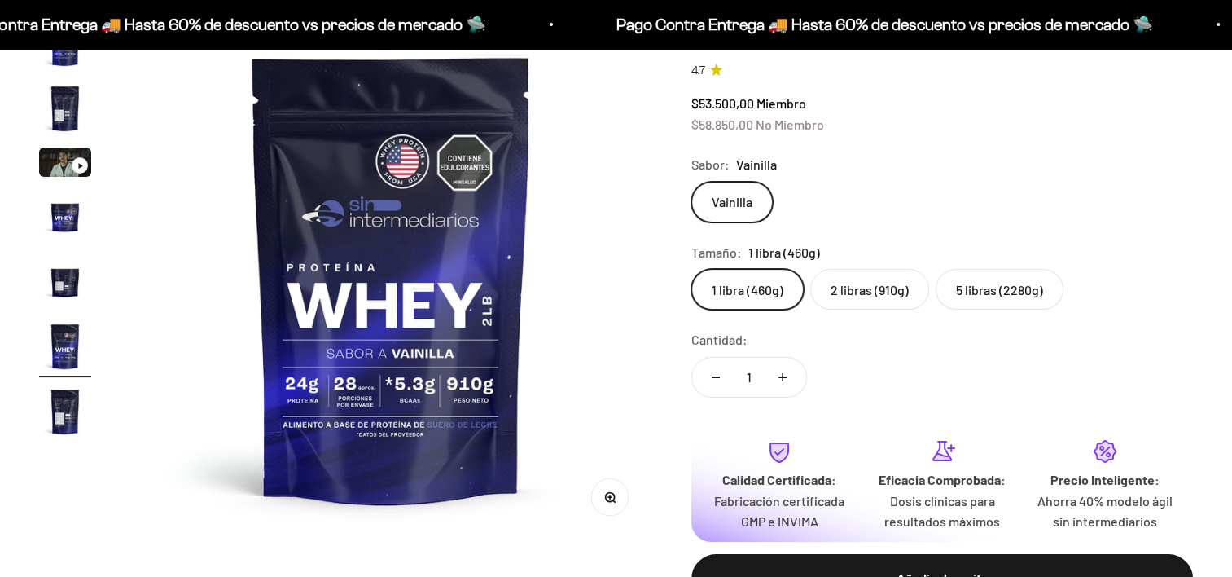
scroll to position [0, 2707]
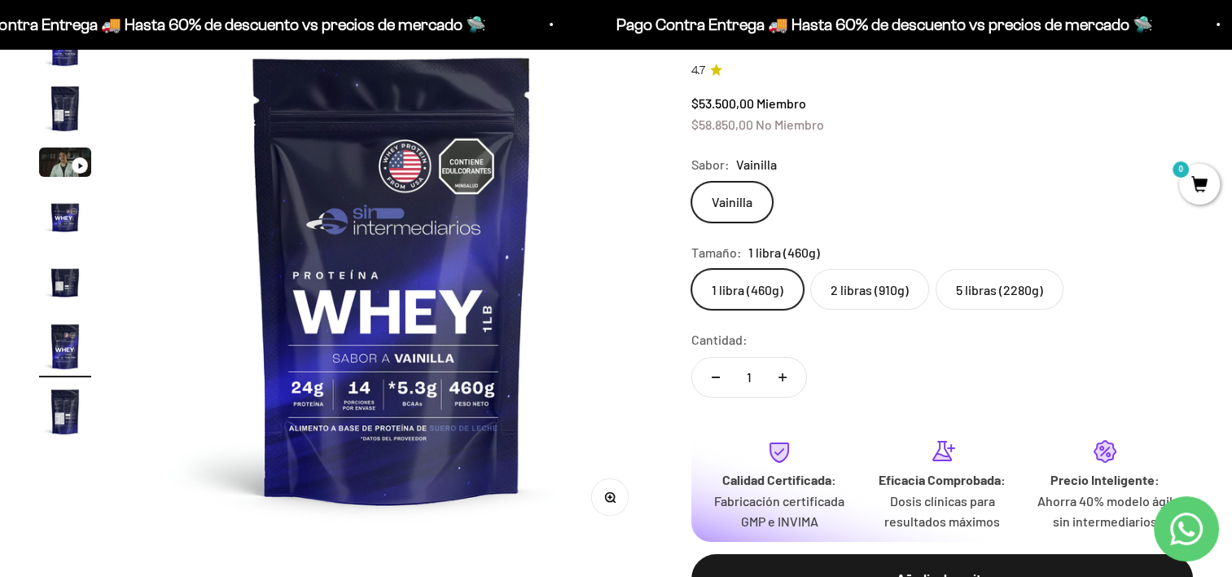
click at [67, 287] on img "Ir al artículo 5" at bounding box center [65, 281] width 52 height 52
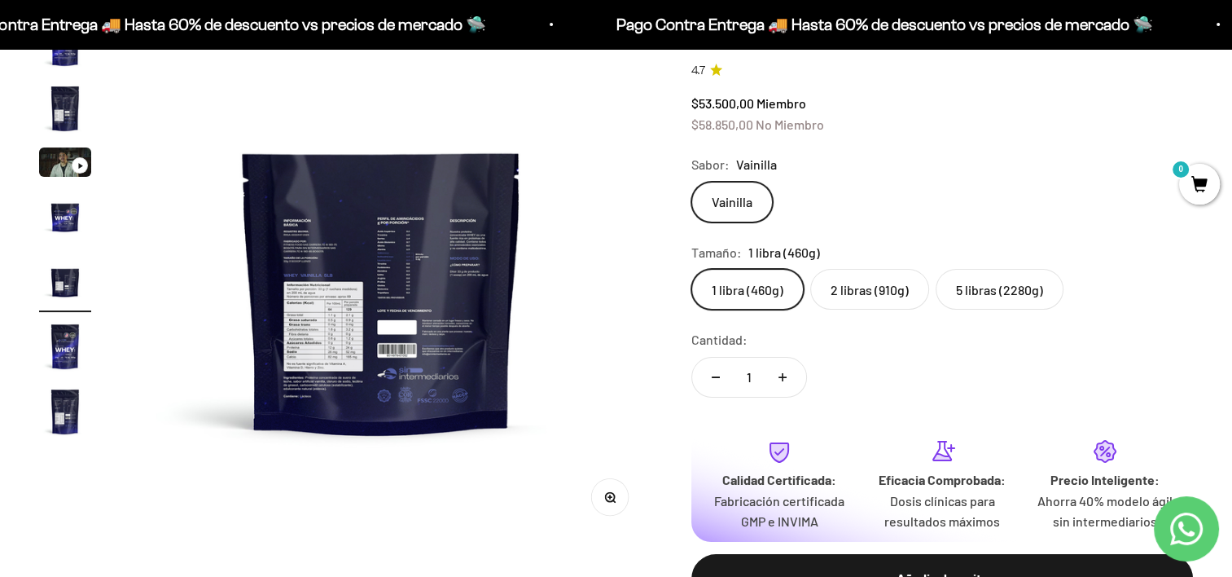
scroll to position [0, 2165]
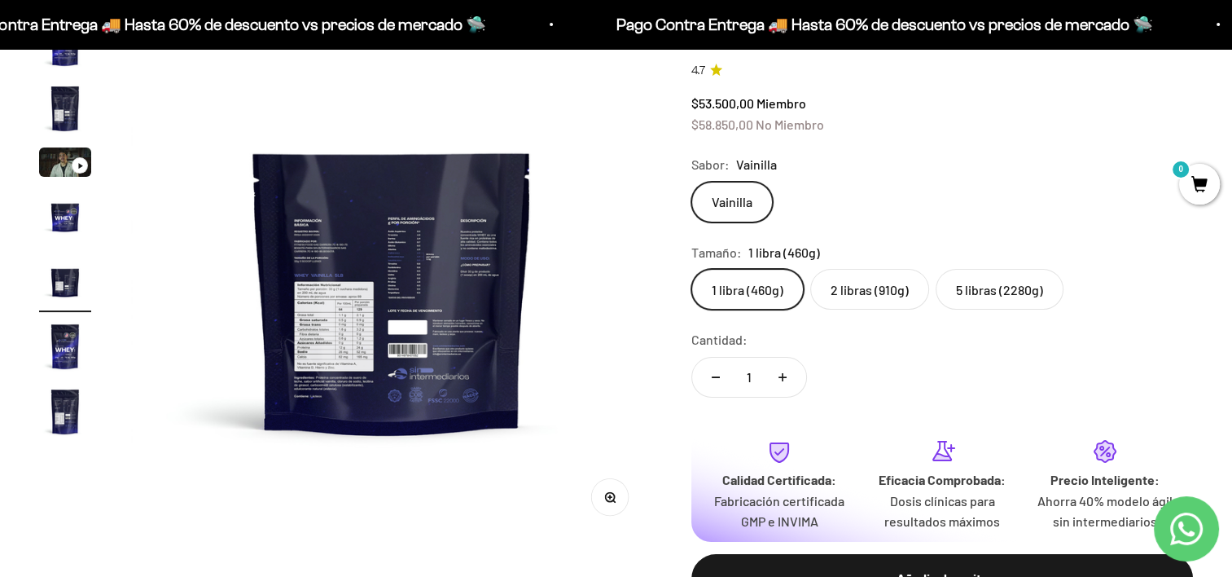
click at [605, 498] on circle "button" at bounding box center [609, 496] width 9 height 9
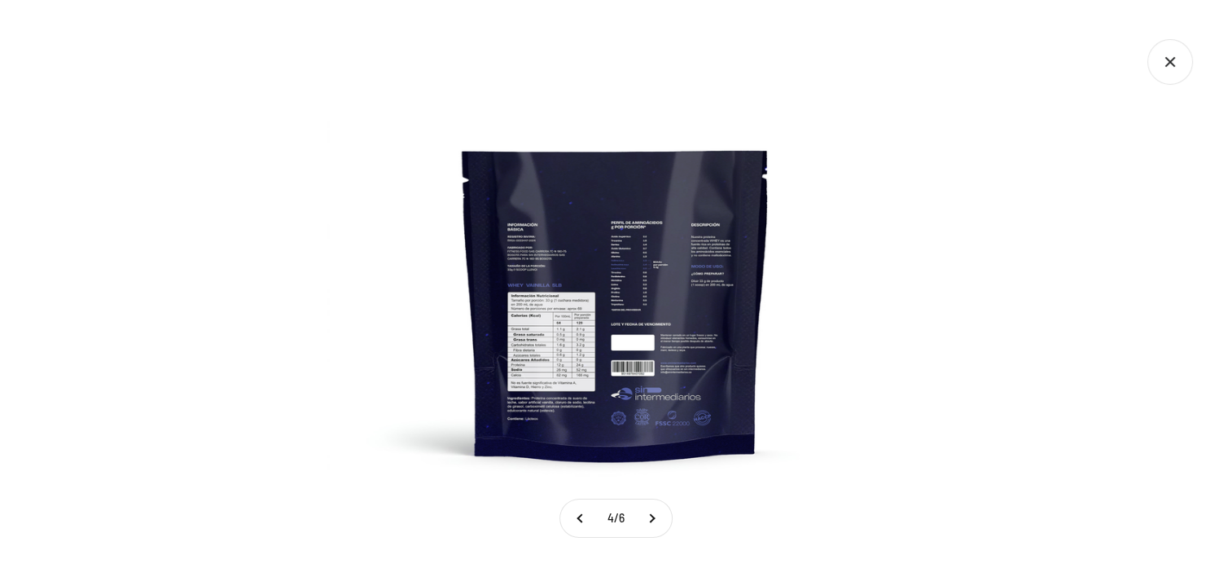
click at [892, 309] on img at bounding box center [615, 288] width 577 height 577
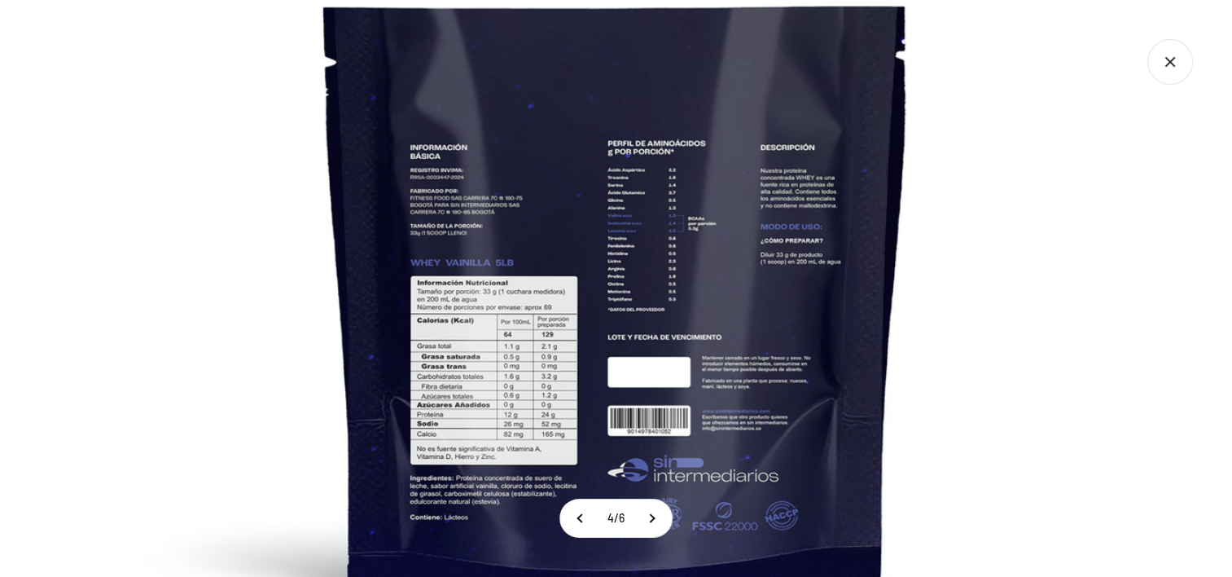
click at [1121, 221] on img at bounding box center [616, 268] width 1099 height 1099
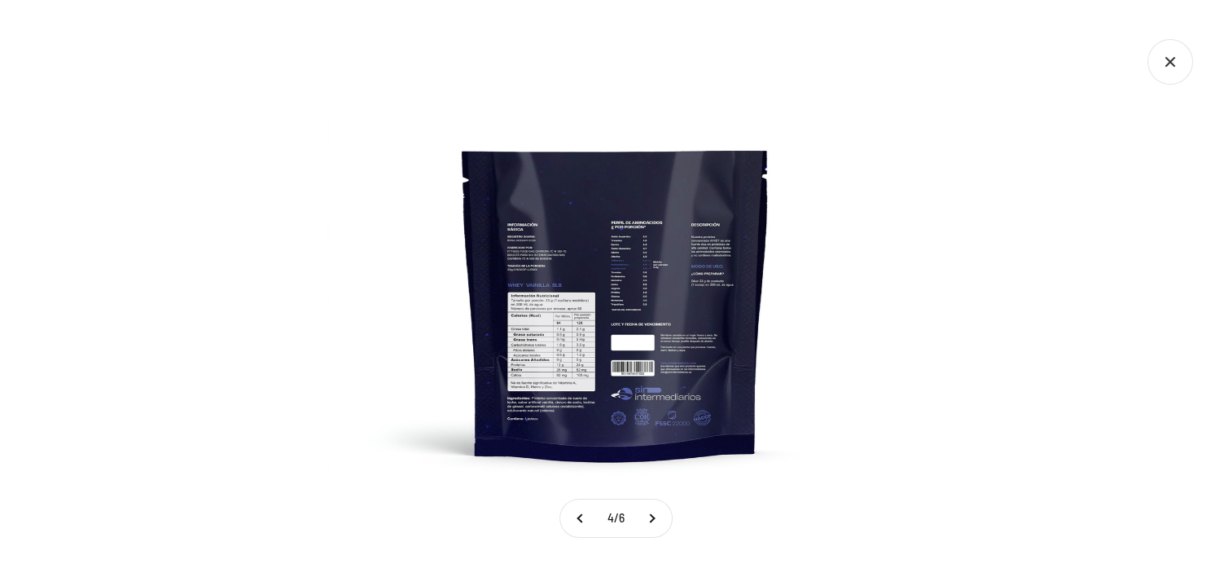
click at [1163, 81] on icon "Cerrar galería" at bounding box center [1170, 62] width 46 height 46
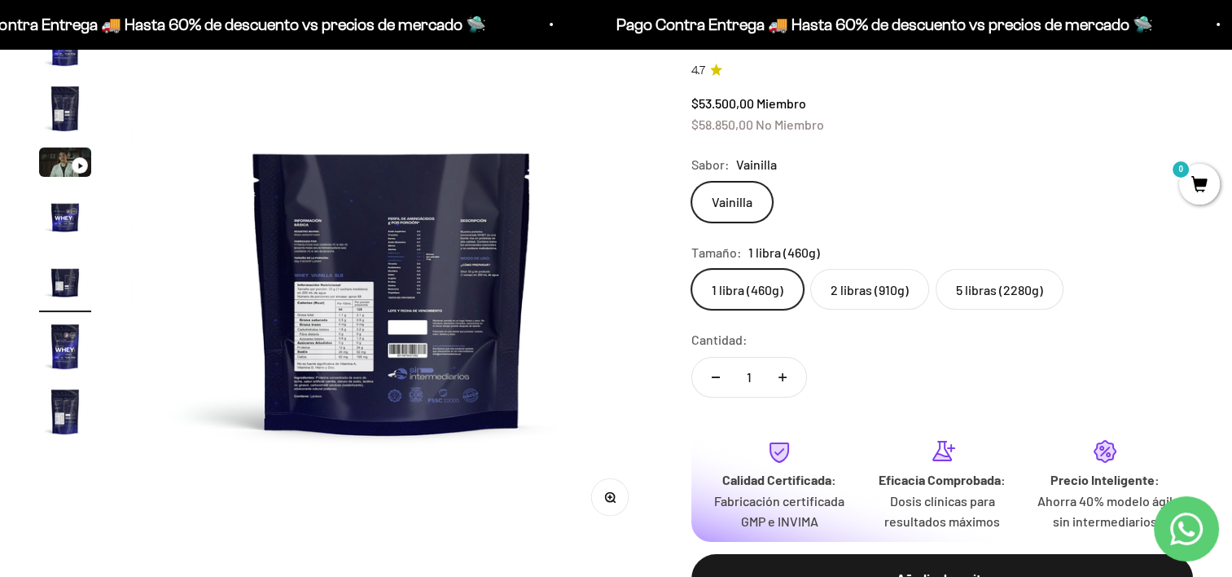
click at [874, 283] on label "2 libras (910g)" at bounding box center [869, 289] width 119 height 41
click at [691, 269] on input "2 libras (910g)" at bounding box center [691, 268] width 1 height 1
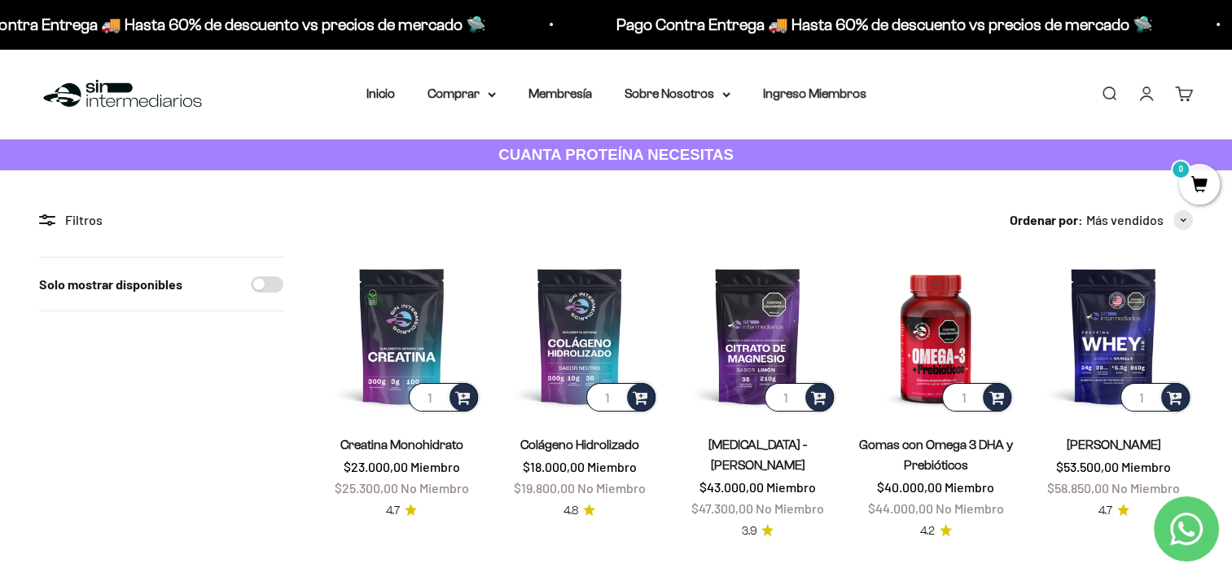
click at [1156, 88] on link "Cuenta" at bounding box center [1147, 94] width 18 height 18
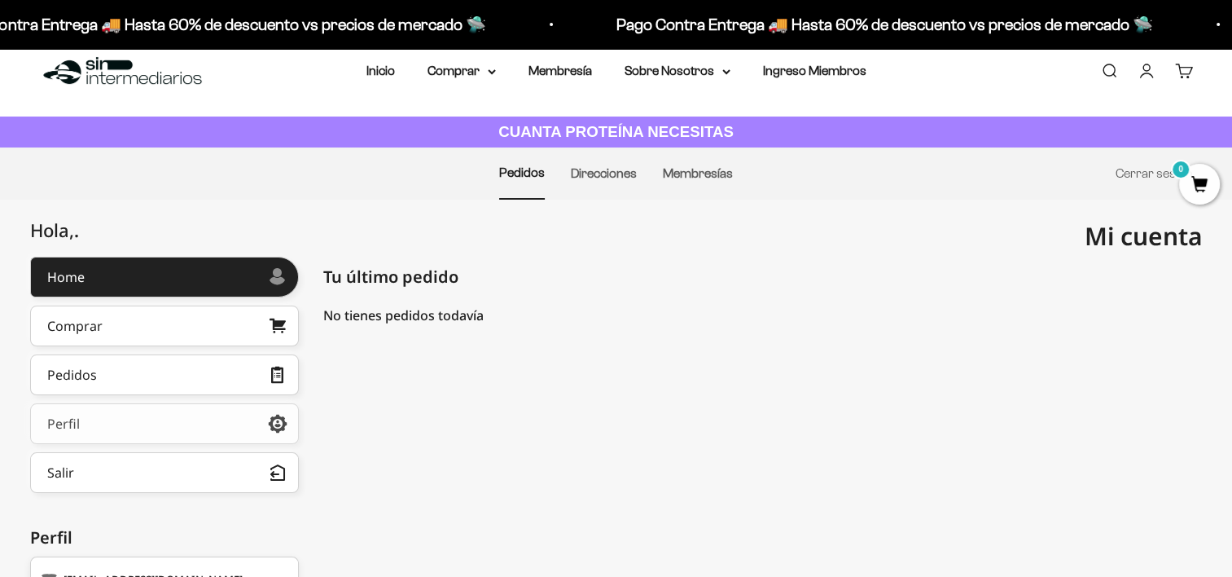
scroll to position [24, 0]
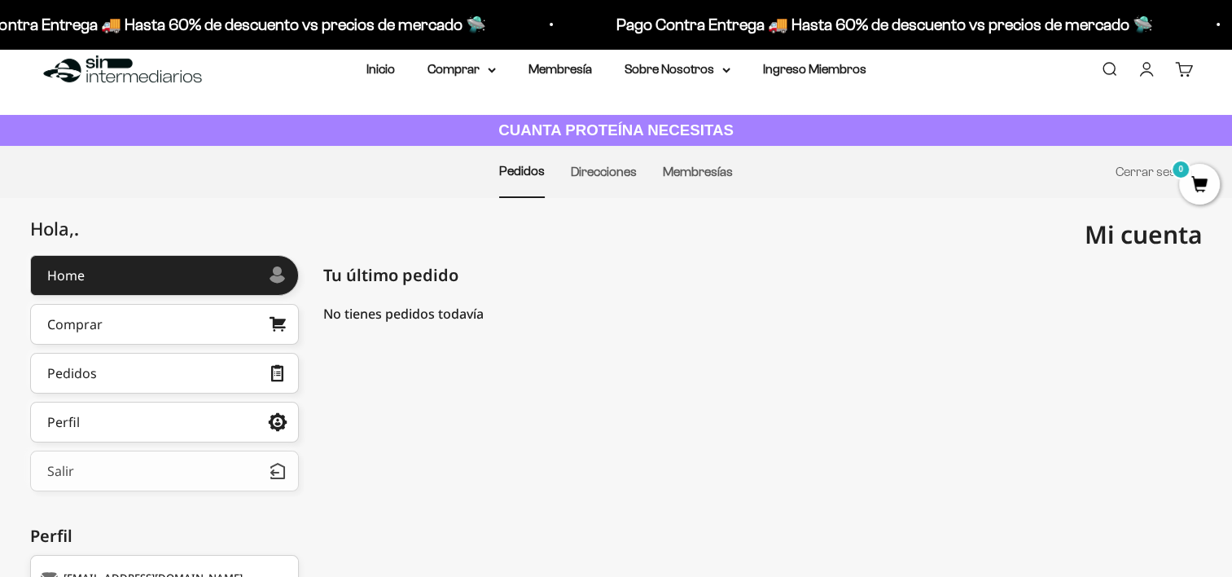
click at [184, 463] on button "Salir" at bounding box center [164, 470] width 269 height 41
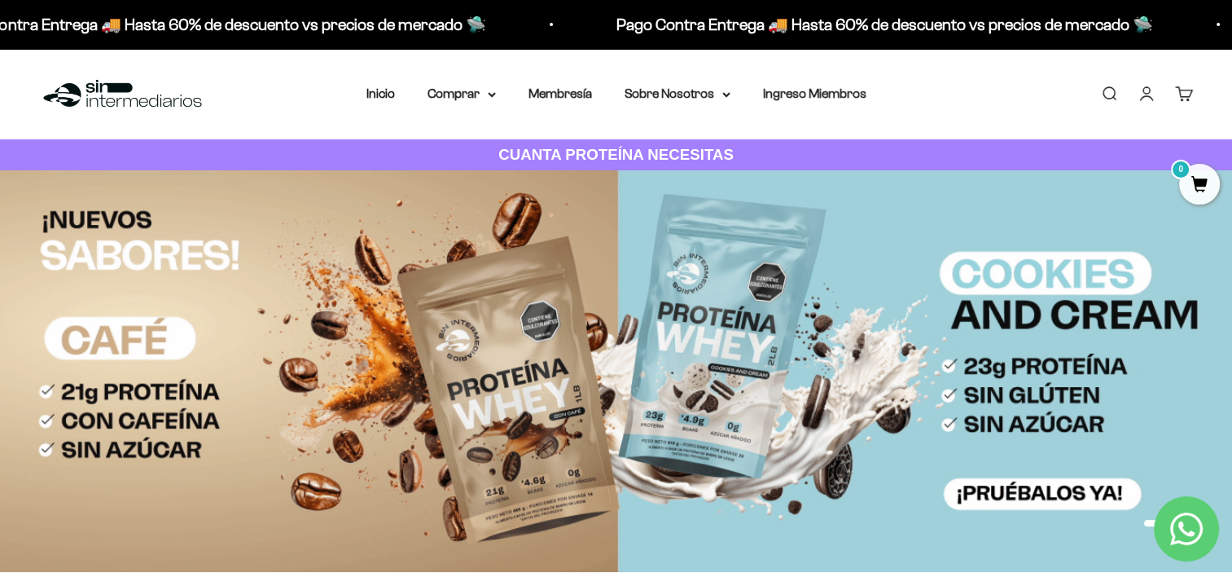
click at [1147, 88] on link "Iniciar sesión" at bounding box center [1147, 94] width 18 height 18
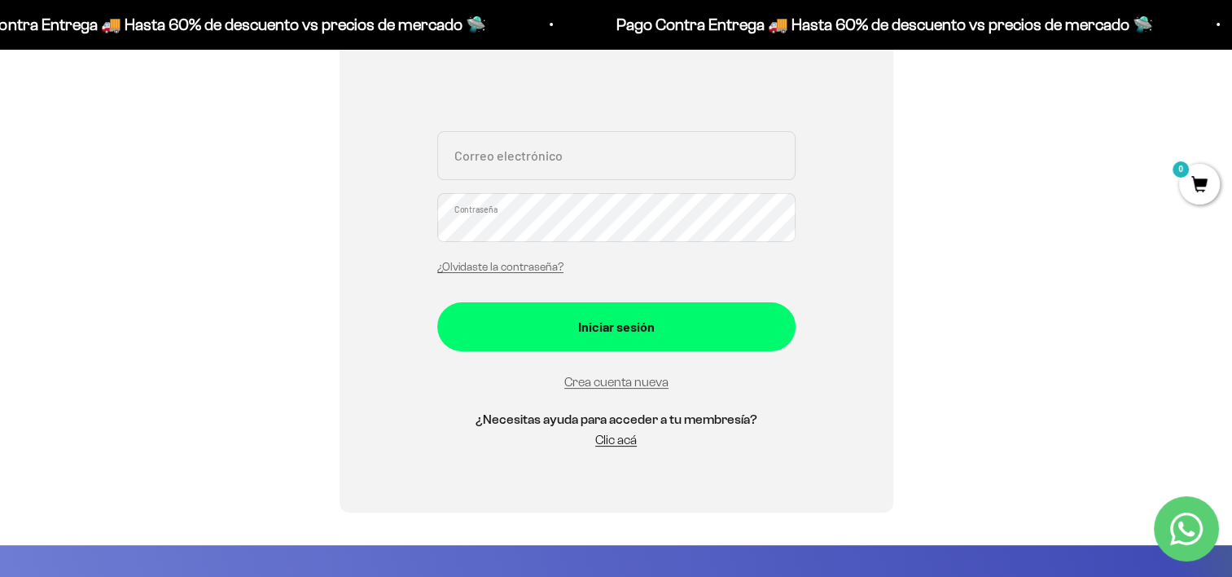
scroll to position [322, 0]
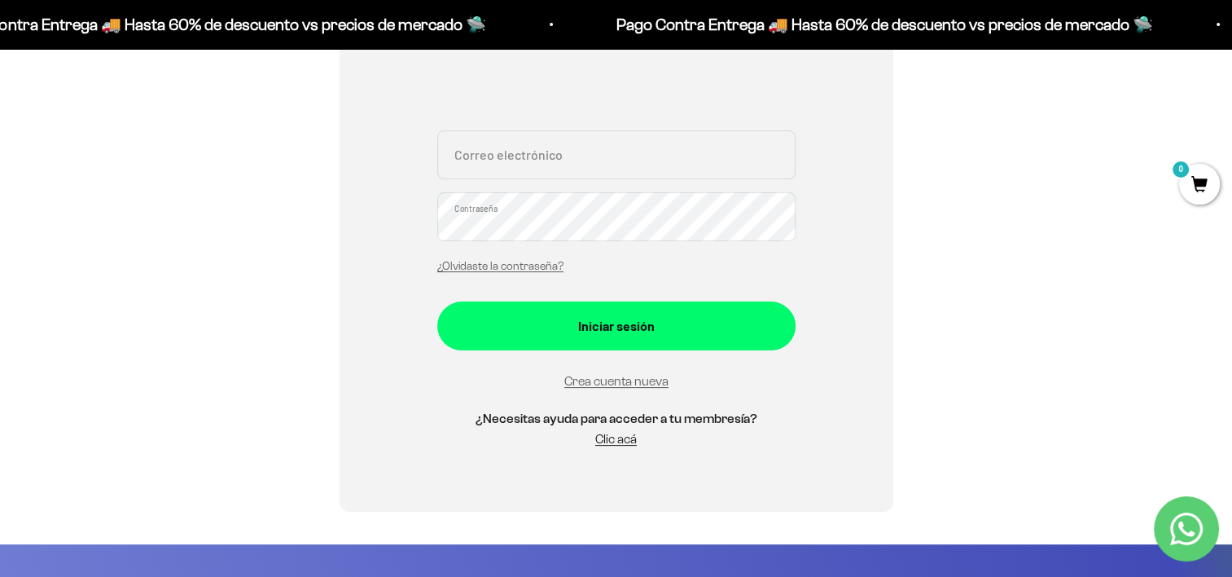
click at [600, 173] on input "Correo electrónico" at bounding box center [616, 154] width 358 height 49
type input "A"
type input "n"
type input "[EMAIL_ADDRESS][DOMAIN_NAME]"
click at [818, 229] on div "Iniciar sesión anha_53@hotmail.com Correo electrónico Contraseña ¿Olvidaste la …" at bounding box center [617, 196] width 554 height 630
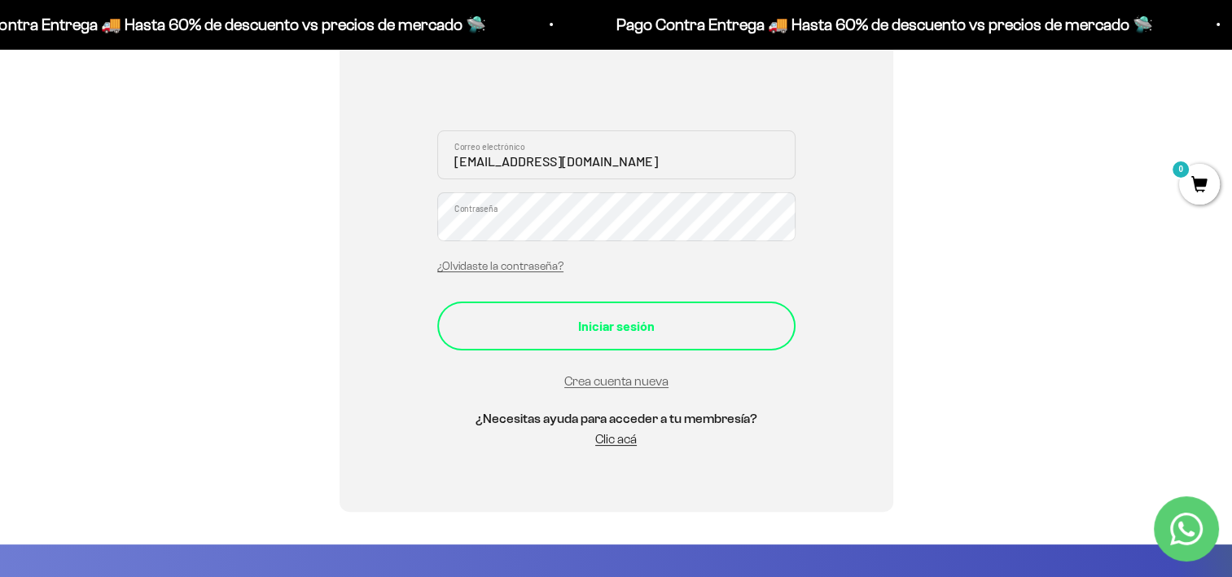
click at [643, 327] on div "Iniciar sesión" at bounding box center [616, 325] width 293 height 21
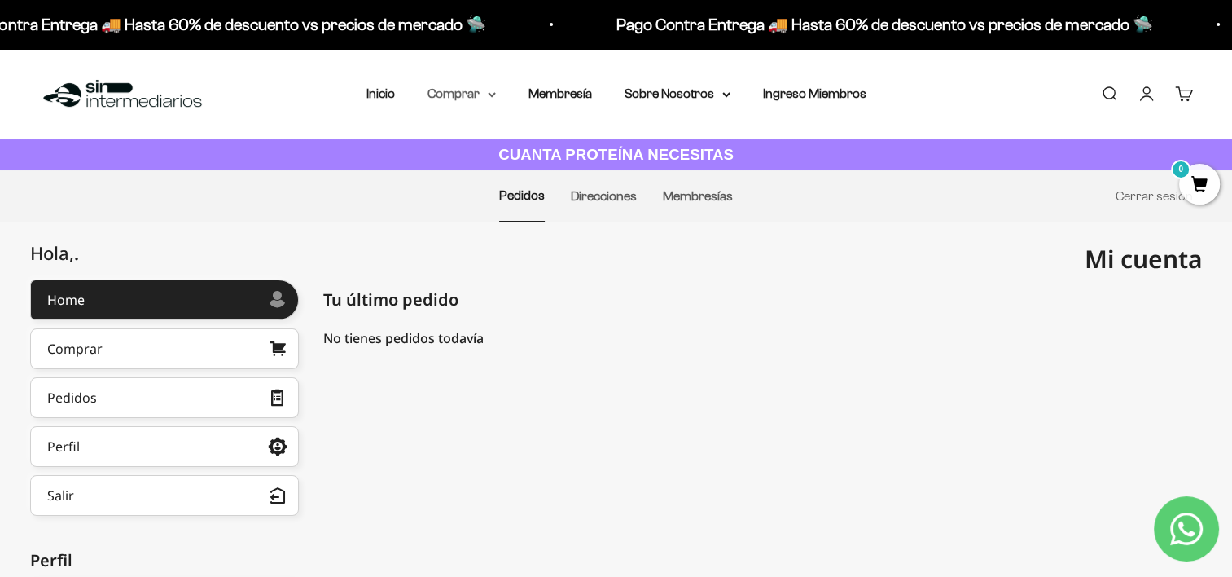
click at [463, 91] on summary "Comprar" at bounding box center [462, 93] width 68 height 21
click at [378, 91] on link "Inicio" at bounding box center [380, 93] width 29 height 14
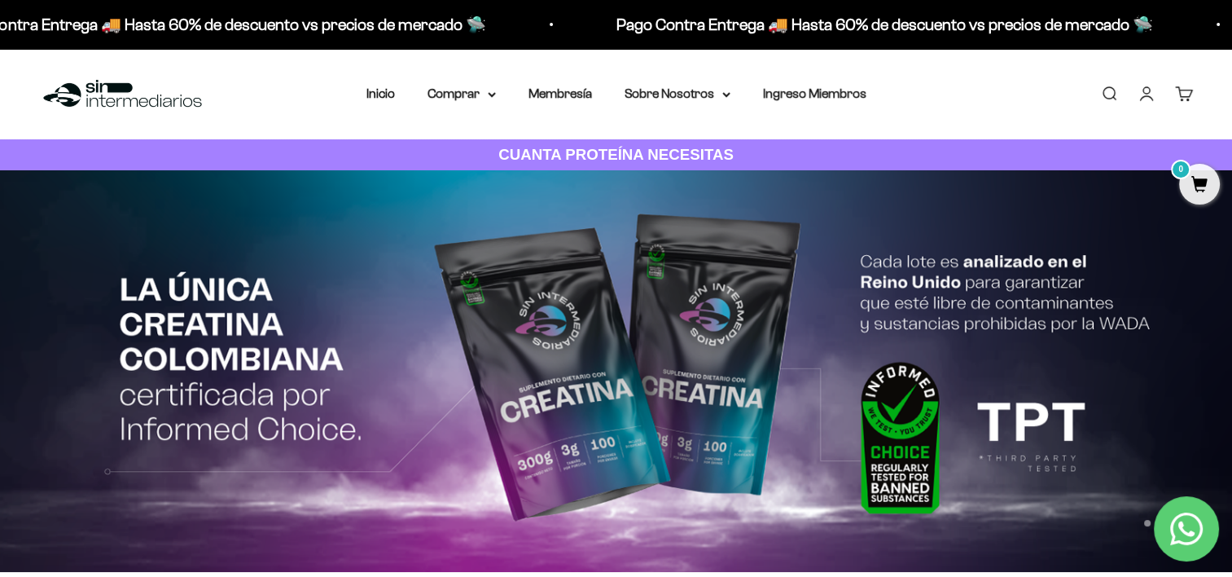
click at [496, 104] on div "Menú Buscar Inicio Comprar Proteínas Ver Todos Whey Iso Vegan Pancakes Pre-Entr…" at bounding box center [616, 94] width 1232 height 90
click at [489, 99] on summary "Comprar" at bounding box center [462, 93] width 68 height 21
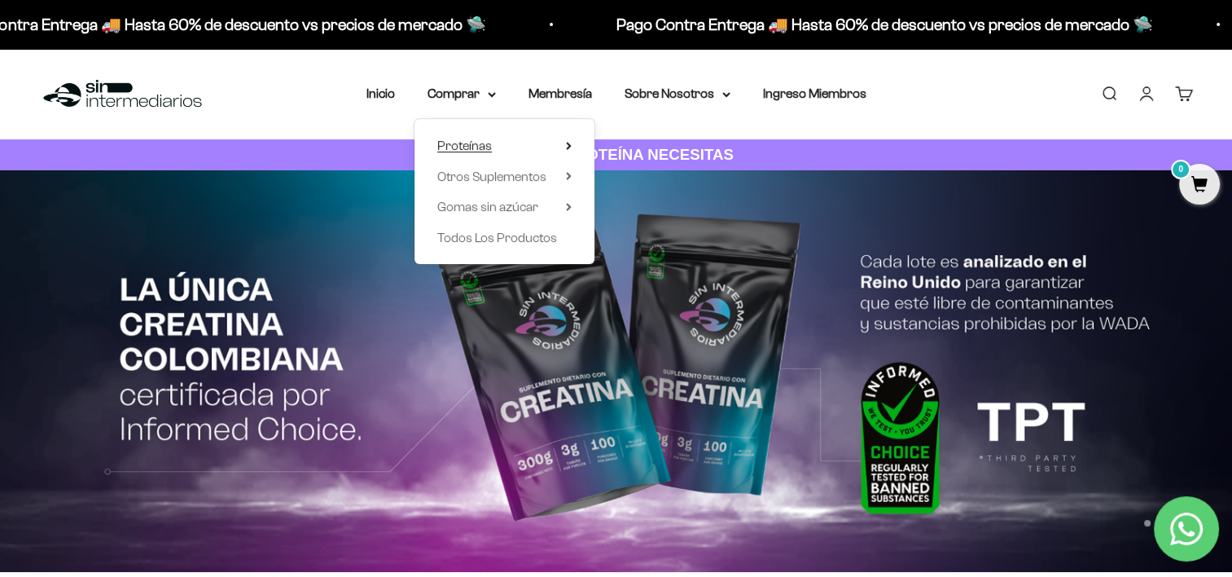
click at [486, 147] on span "Proteínas" at bounding box center [464, 145] width 55 height 14
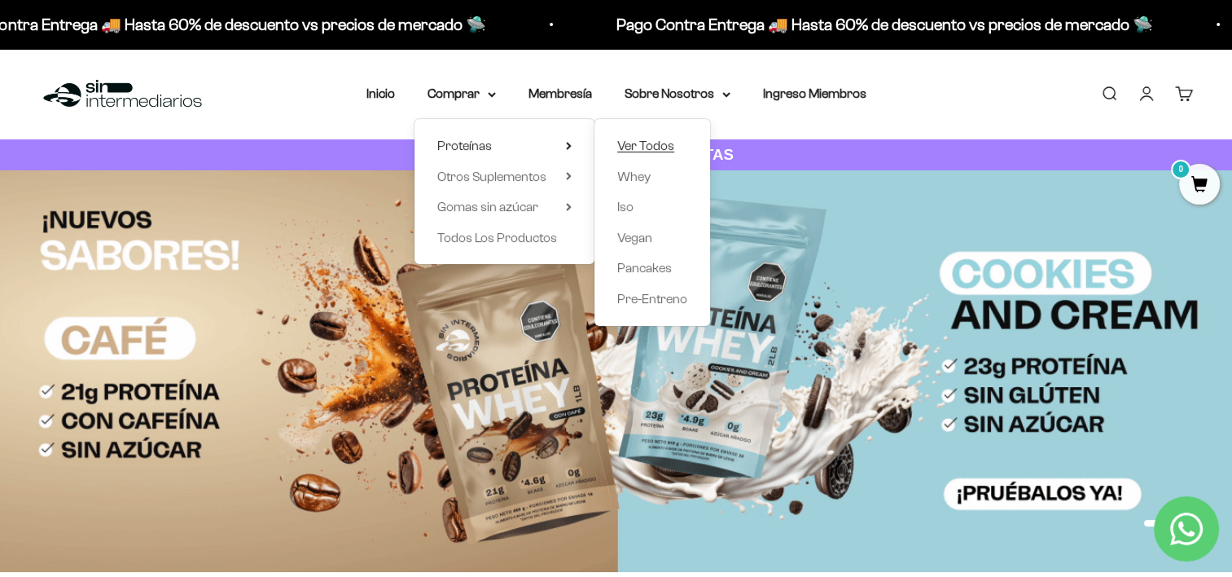
click at [658, 144] on span "Ver Todos" at bounding box center [645, 145] width 57 height 14
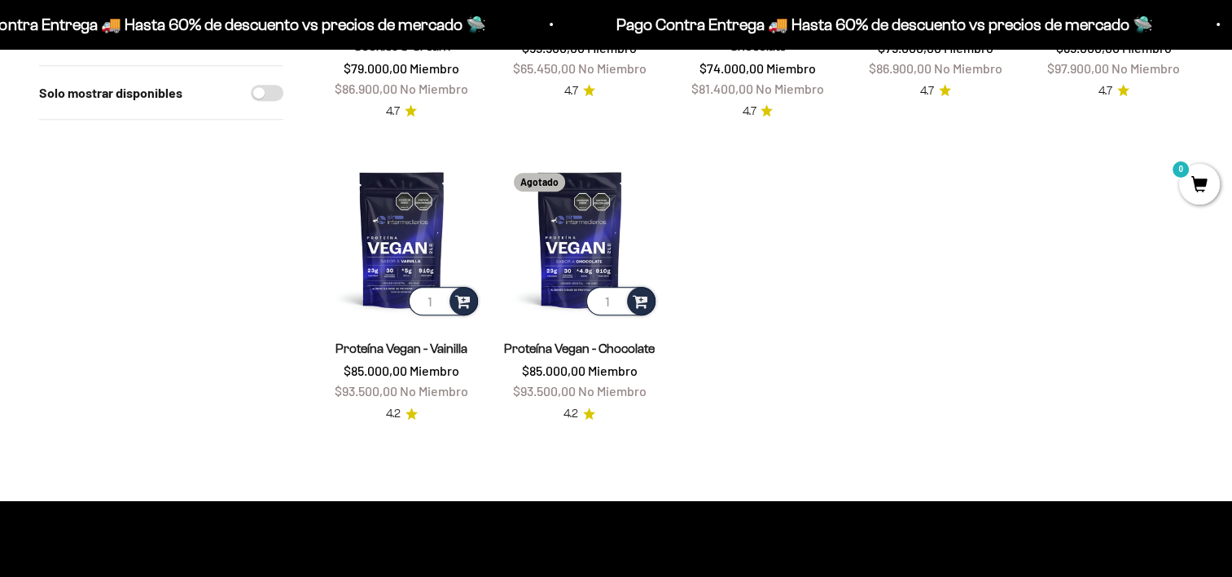
scroll to position [741, 0]
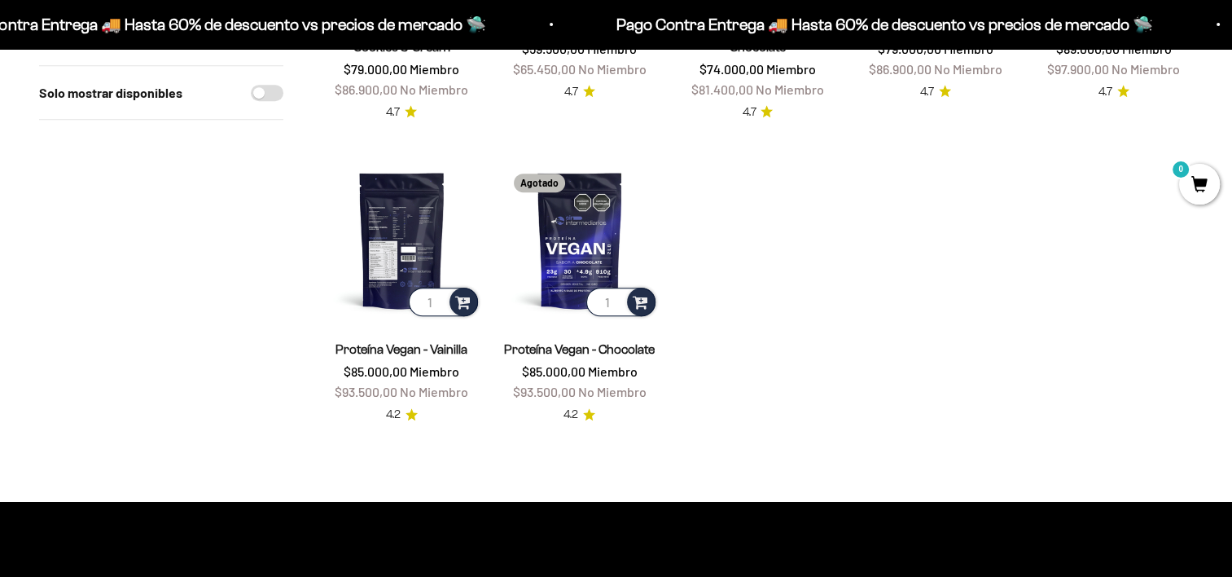
click at [387, 222] on img at bounding box center [401, 239] width 159 height 159
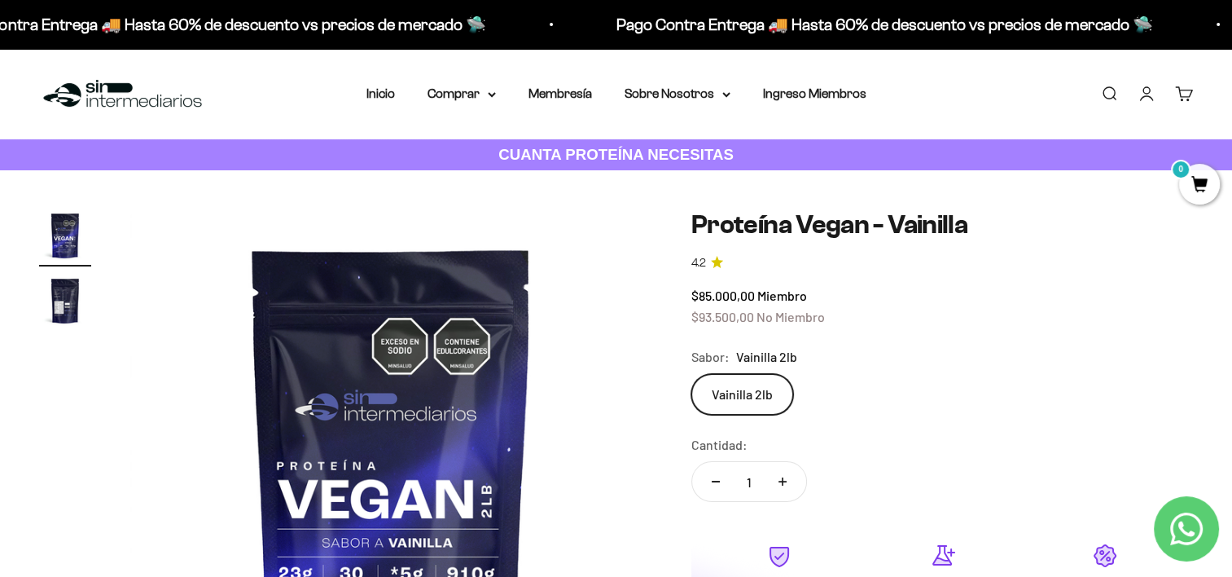
click at [61, 296] on img "Ir al artículo 2" at bounding box center [65, 300] width 52 height 52
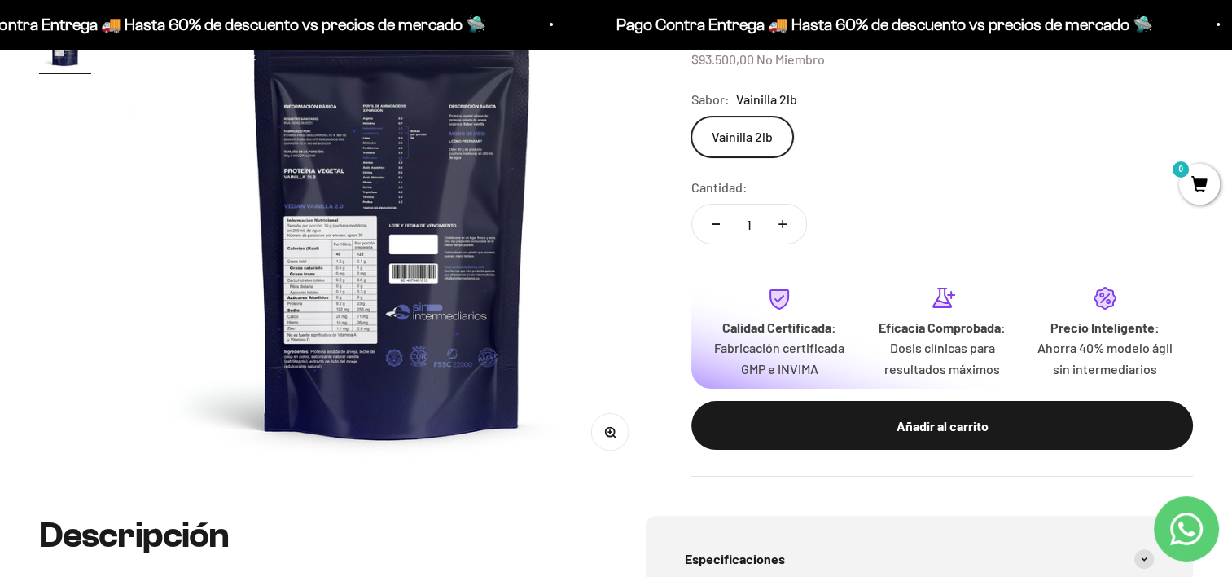
scroll to position [262, 0]
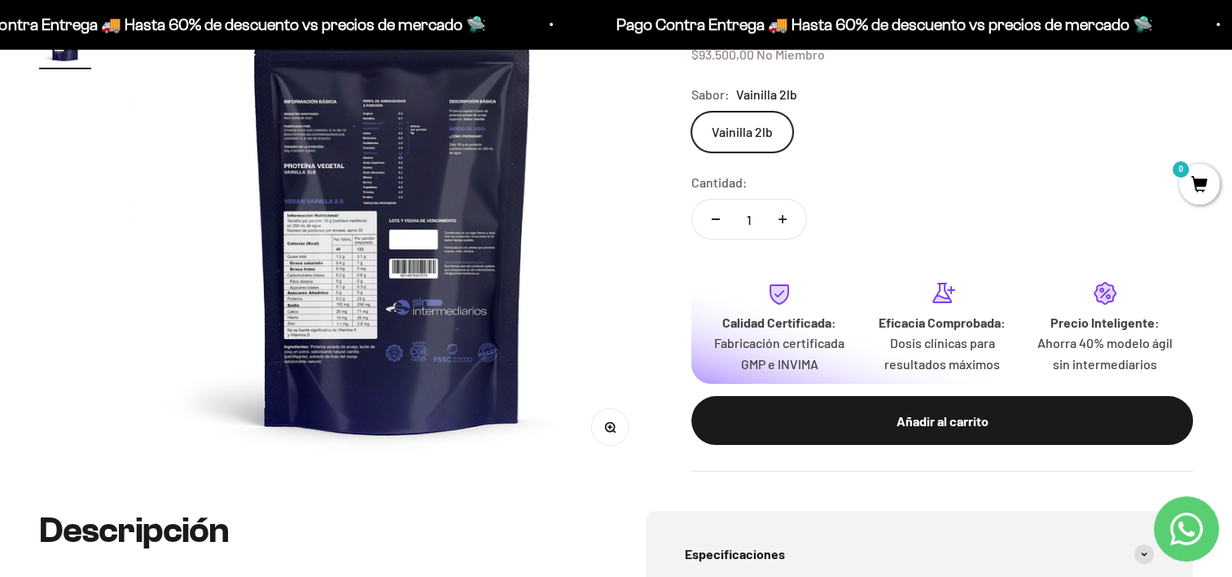
click at [613, 424] on circle "button" at bounding box center [609, 426] width 9 height 9
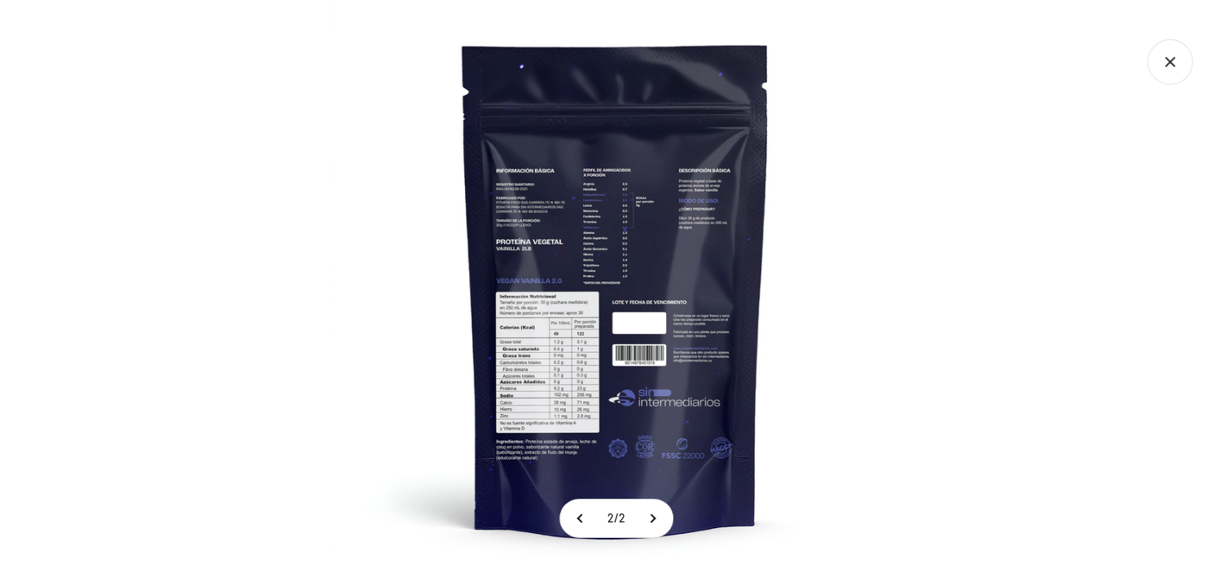
click at [552, 455] on img at bounding box center [615, 288] width 577 height 577
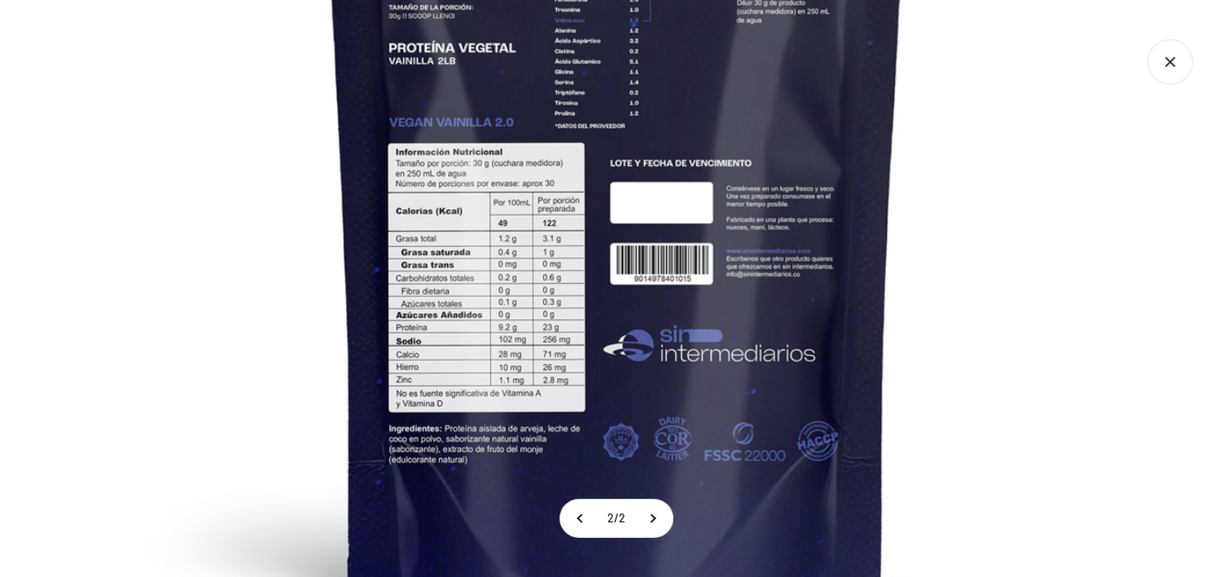
click at [548, 436] on img at bounding box center [616, 136] width 1099 height 1099
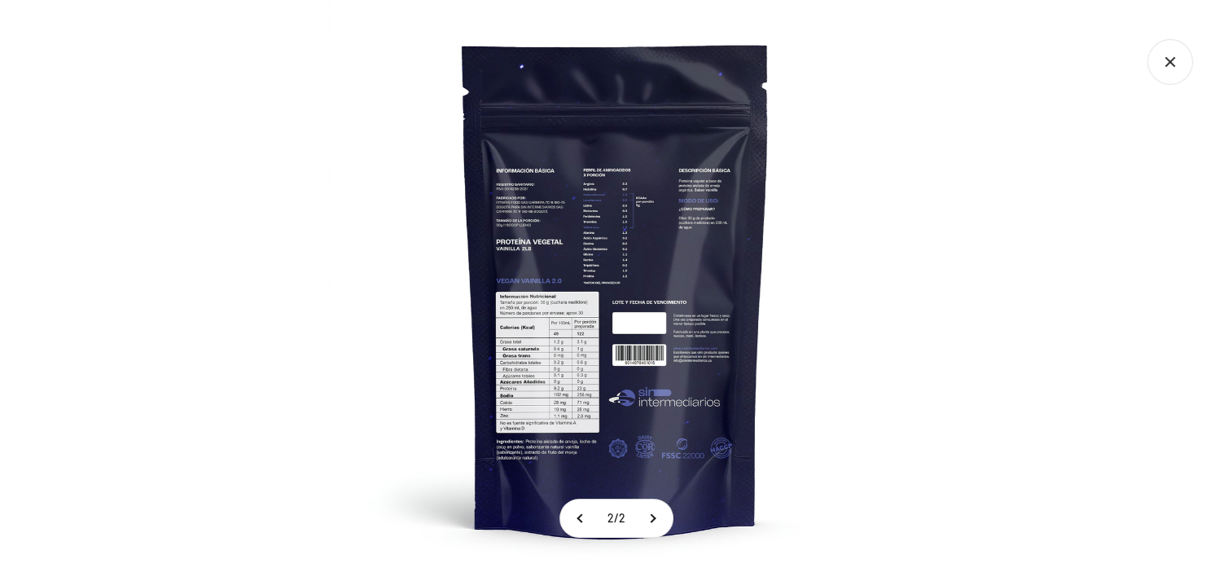
click at [920, 296] on div at bounding box center [616, 288] width 1232 height 577
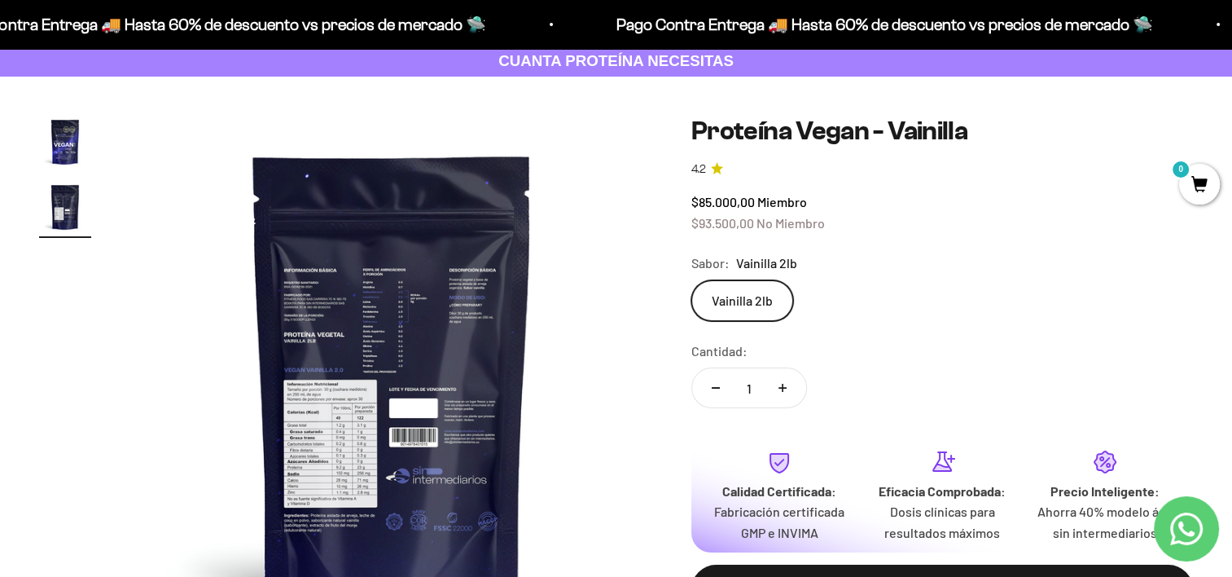
scroll to position [94, 0]
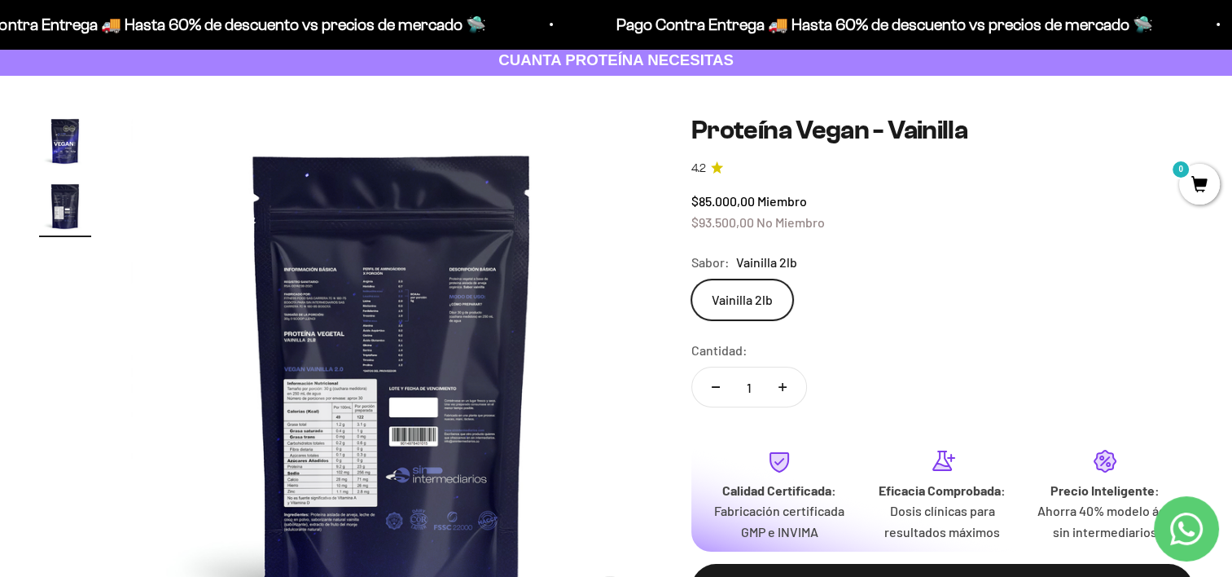
click at [783, 389] on icon "Aumentar cantidad" at bounding box center [783, 387] width 0 height 8
type input "2"
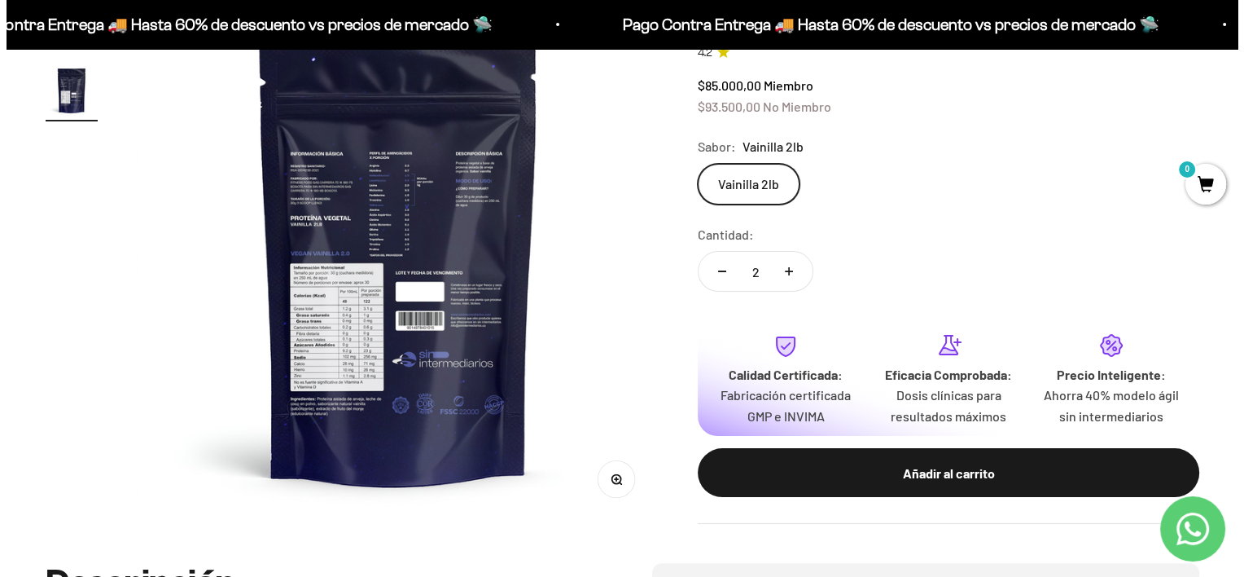
scroll to position [213, 0]
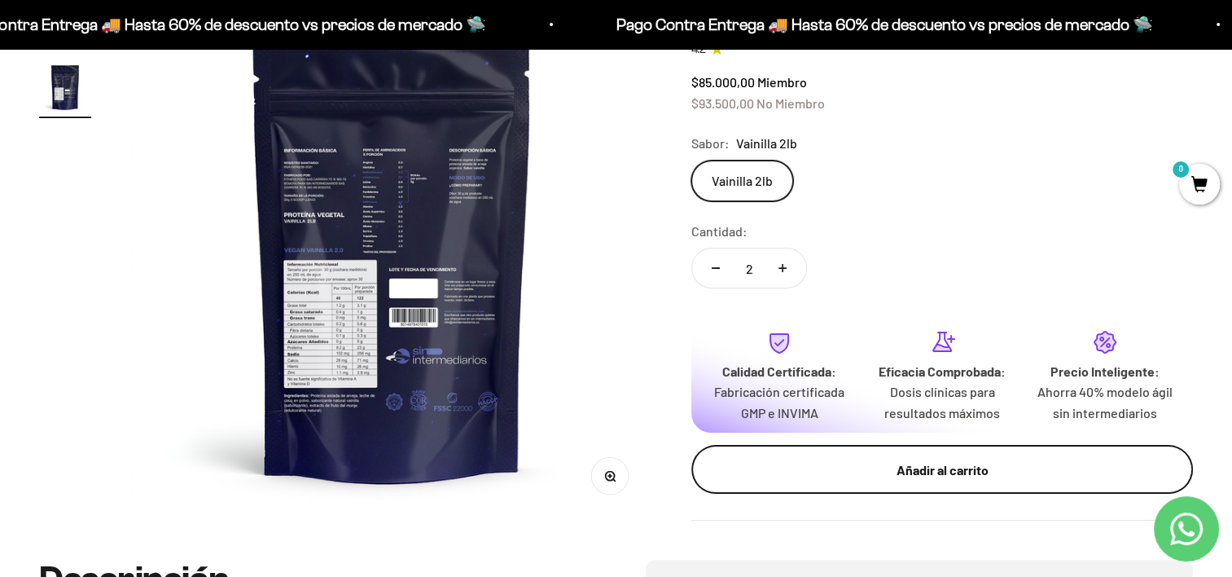
click at [828, 472] on div "Añadir al carrito" at bounding box center [942, 469] width 436 height 21
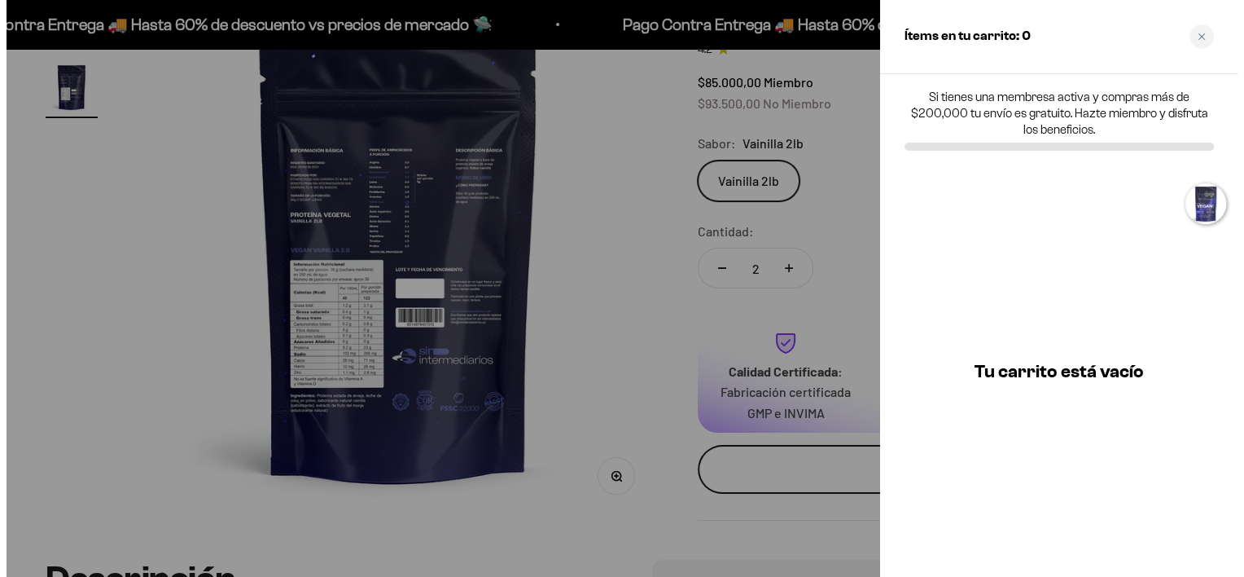
scroll to position [0, 547]
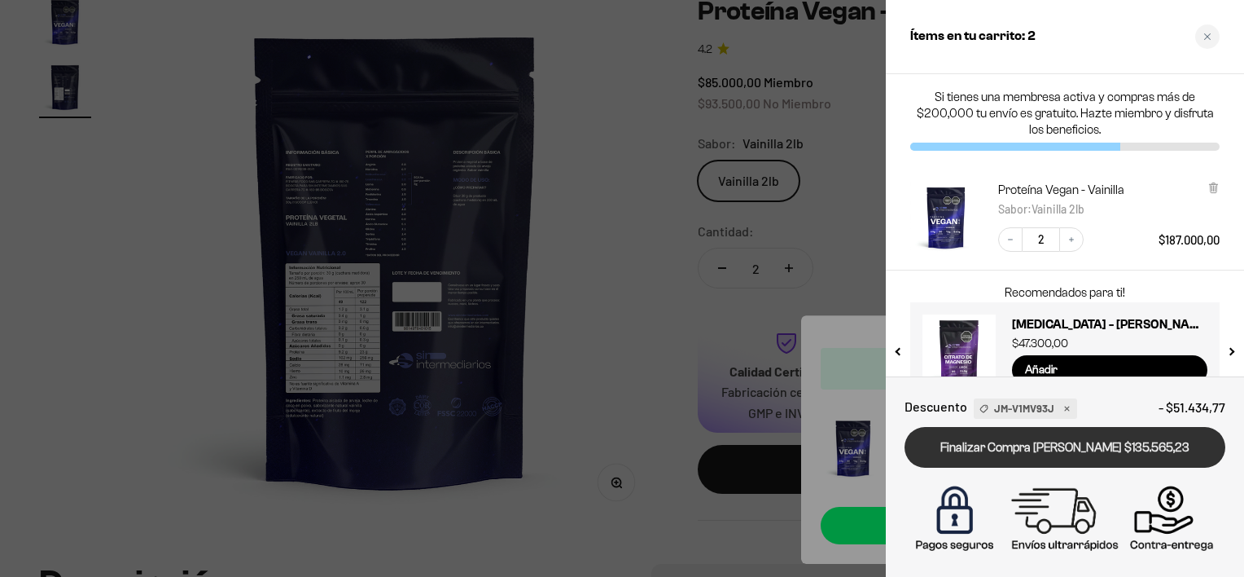
click at [1068, 441] on link "Finalizar Compra Segura $135.565,23" at bounding box center [1065, 448] width 321 height 42
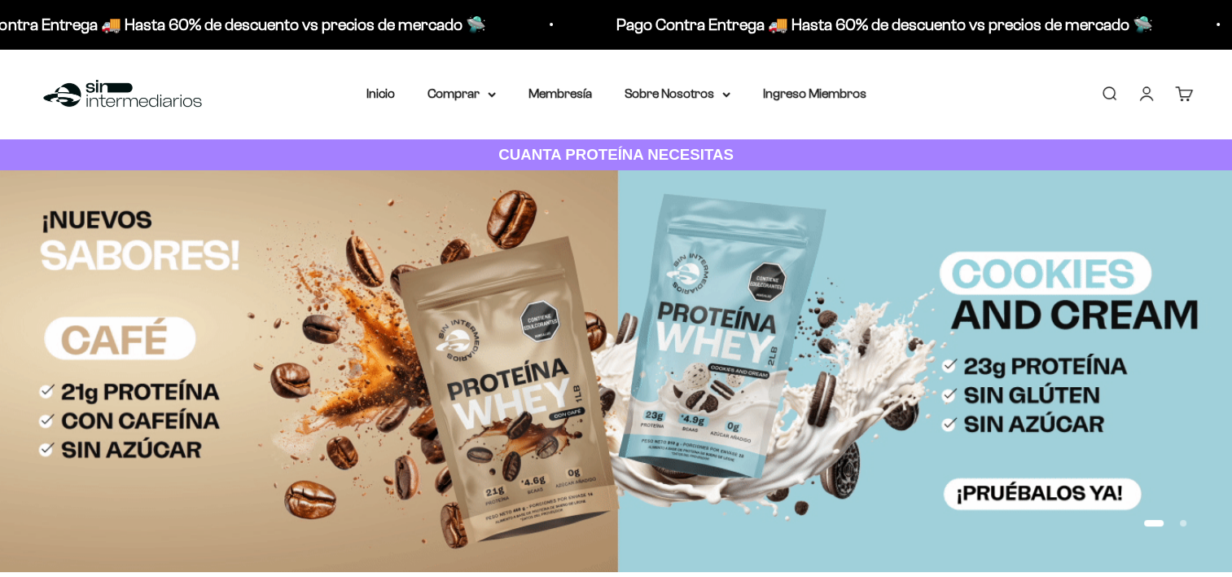
click at [1145, 94] on link "Cuenta" at bounding box center [1147, 94] width 18 height 18
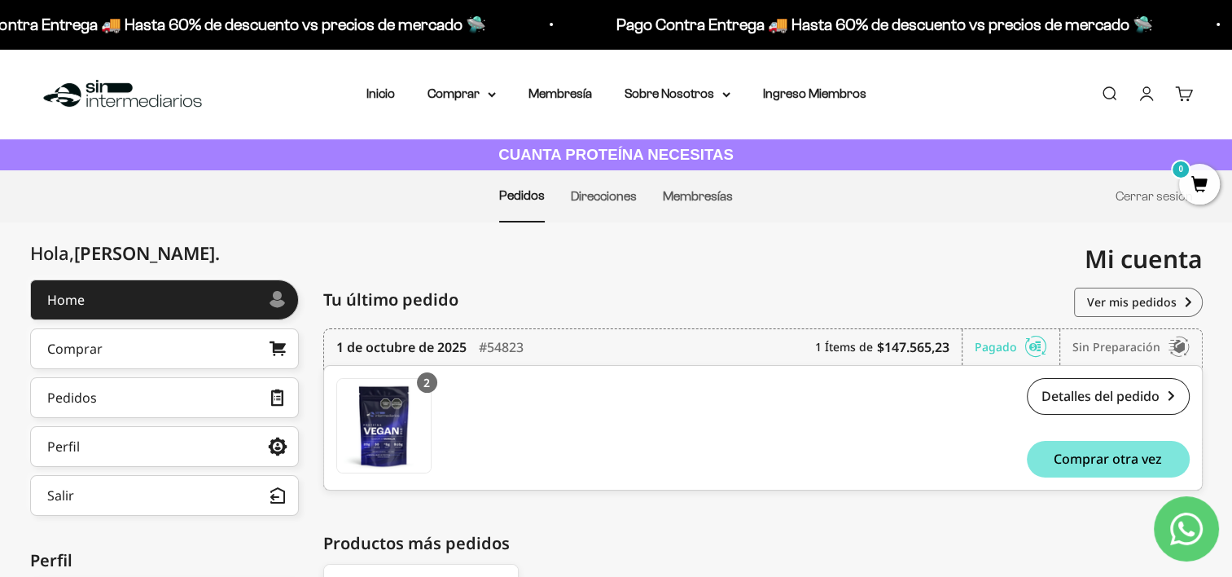
click at [1150, 90] on link "Cuenta" at bounding box center [1147, 94] width 18 height 18
click at [208, 482] on button "Salir" at bounding box center [164, 495] width 269 height 41
